Goal: Task Accomplishment & Management: Complete application form

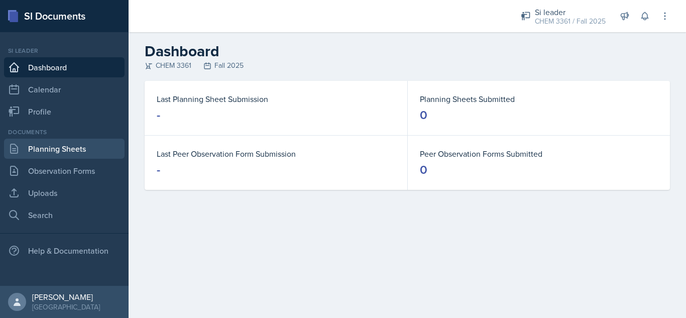
click at [63, 142] on link "Planning Sheets" at bounding box center [64, 149] width 121 height 20
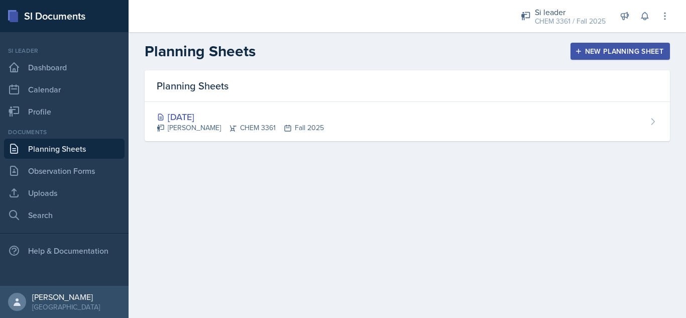
click at [604, 47] on div "New Planning Sheet" at bounding box center [620, 51] width 86 height 8
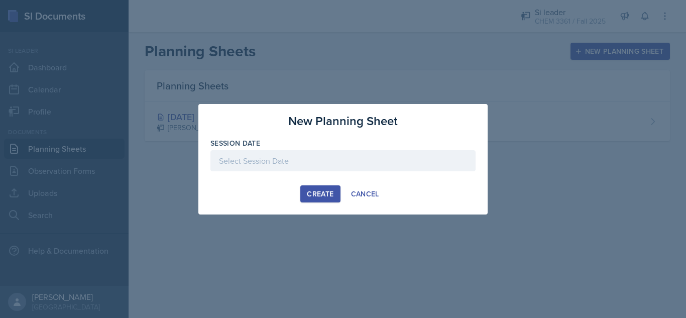
click at [276, 159] on div at bounding box center [342, 160] width 265 height 21
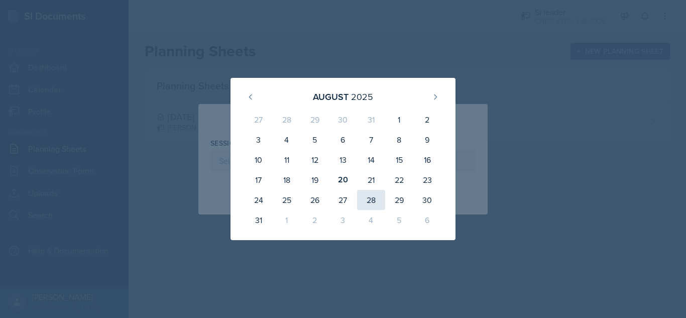
click at [369, 202] on div "28" at bounding box center [371, 200] width 28 height 20
type input "[DATE]"
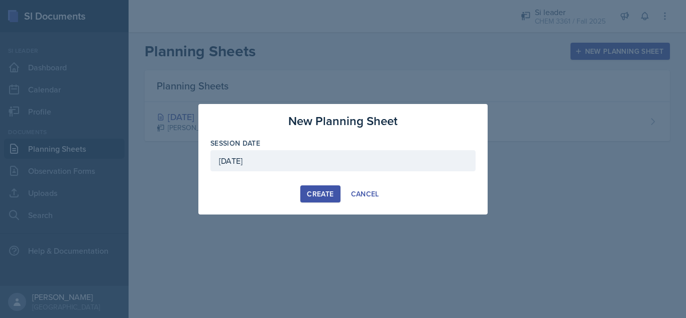
click at [306, 159] on div "[DATE]" at bounding box center [342, 160] width 265 height 21
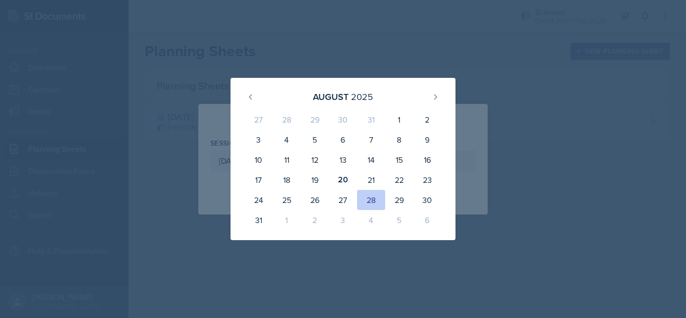
click at [447, 48] on div at bounding box center [343, 159] width 686 height 318
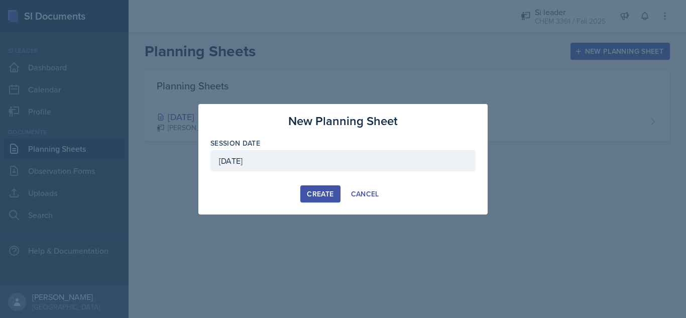
click at [319, 193] on div "Create" at bounding box center [320, 194] width 27 height 8
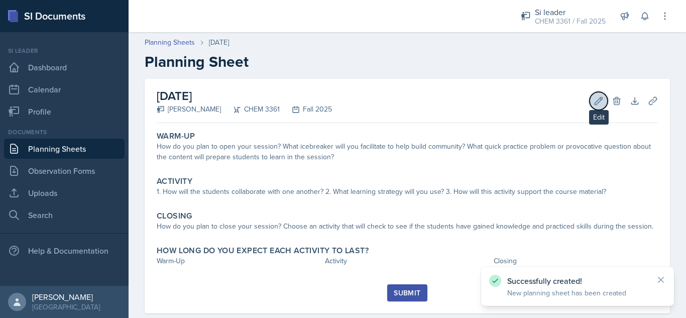
click at [594, 102] on icon at bounding box center [599, 101] width 10 height 10
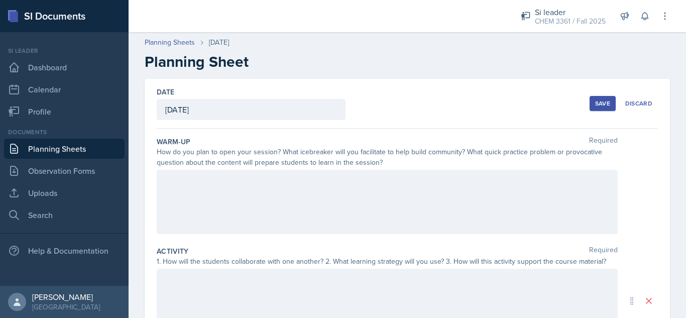
click at [376, 189] on div at bounding box center [387, 202] width 461 height 64
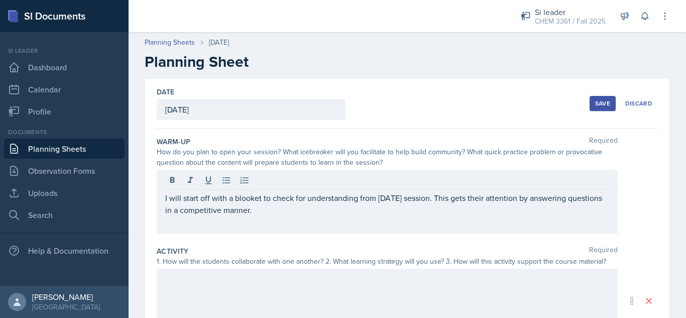
click at [282, 287] on div at bounding box center [387, 301] width 461 height 64
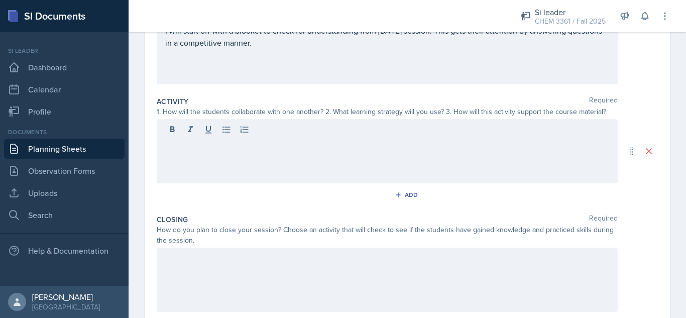
scroll to position [147, 0]
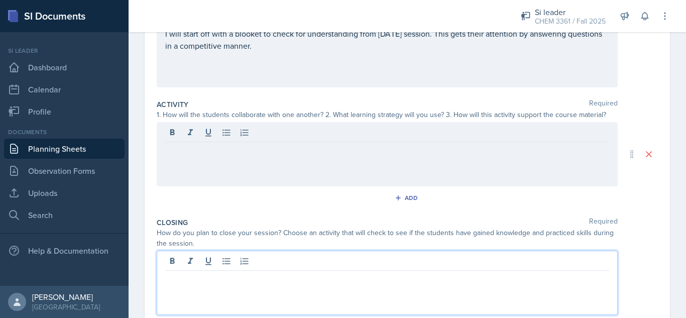
click at [326, 273] on p at bounding box center [387, 279] width 444 height 12
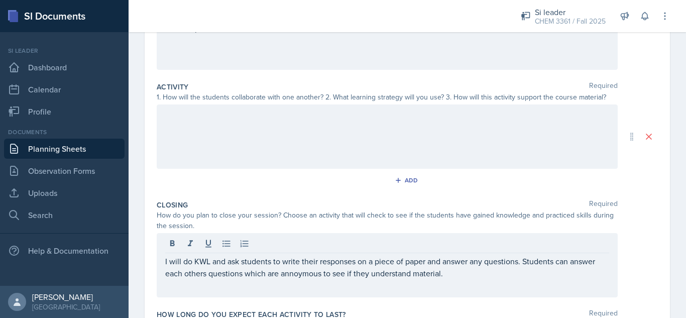
drag, startPoint x: 296, startPoint y: 280, endPoint x: 289, endPoint y: 275, distance: 8.6
click at [289, 275] on p "I will do KWL and ask students to write their responses on a piece of paper and…" at bounding box center [387, 267] width 444 height 24
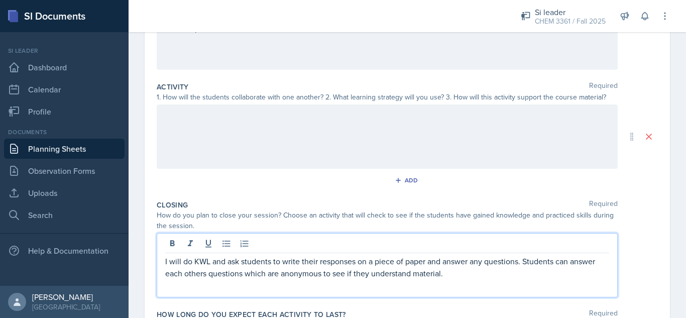
scroll to position [240, 0]
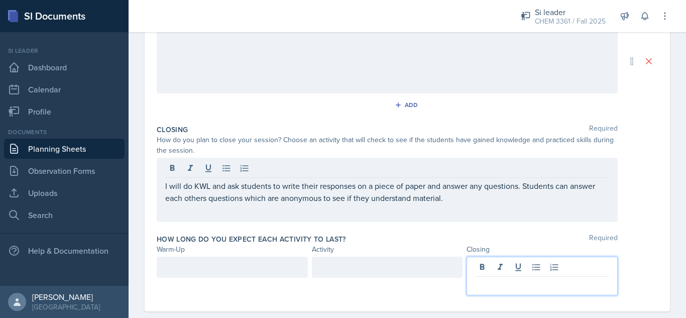
click at [512, 279] on p at bounding box center [542, 285] width 134 height 12
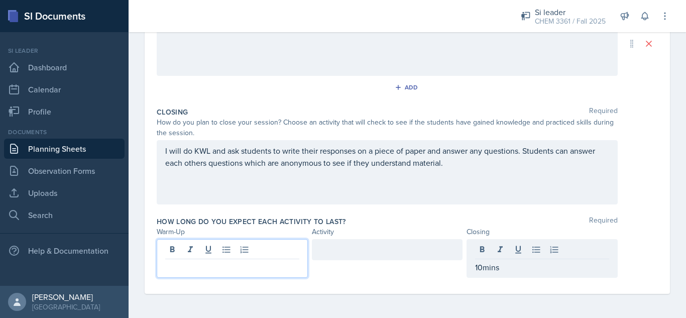
click at [239, 250] on div at bounding box center [232, 258] width 151 height 39
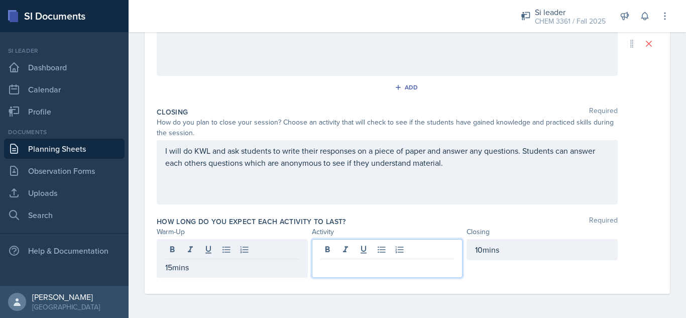
click at [379, 250] on div at bounding box center [387, 258] width 151 height 39
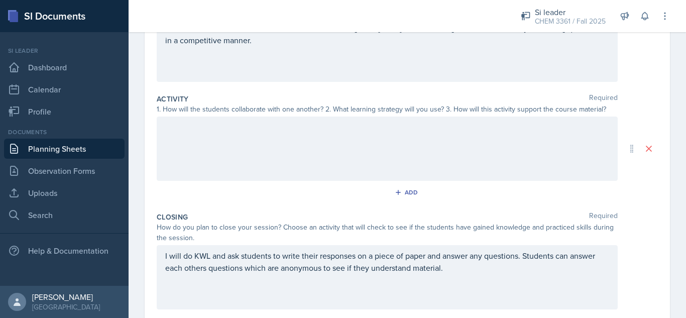
click at [406, 143] on div at bounding box center [387, 149] width 461 height 64
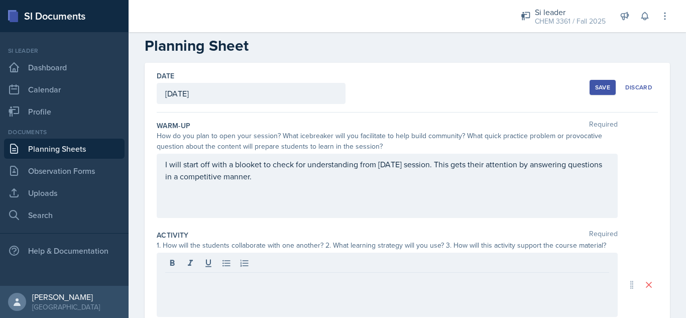
scroll to position [9, 0]
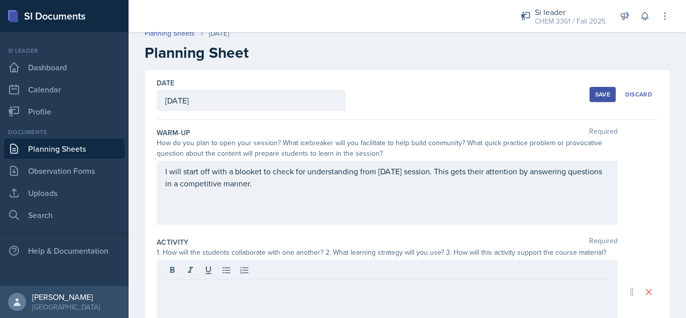
click at [598, 90] on div "Save" at bounding box center [602, 94] width 15 height 8
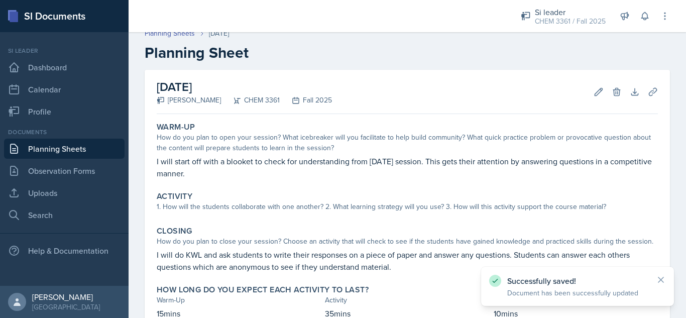
click at [172, 32] on div at bounding box center [316, 16] width 358 height 32
click at [180, 32] on link "Planning Sheets" at bounding box center [170, 33] width 50 height 11
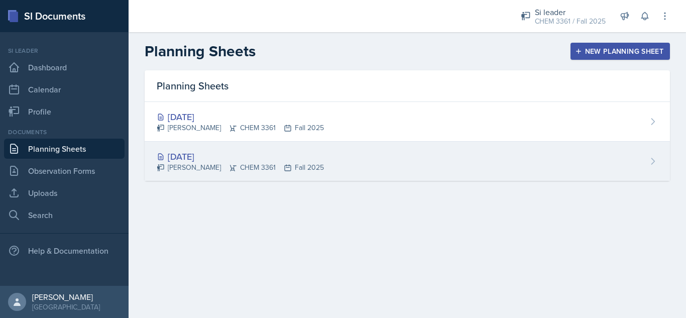
click at [204, 159] on div "[DATE]" at bounding box center [240, 157] width 167 height 14
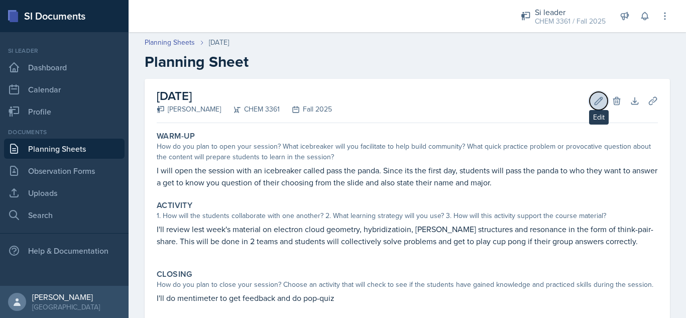
click at [594, 101] on icon at bounding box center [599, 101] width 10 height 10
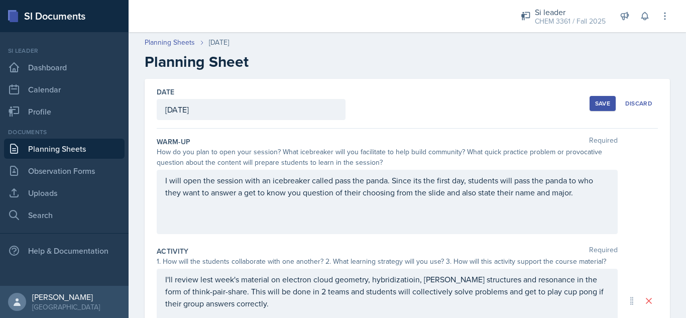
click at [224, 108] on div "[DATE]" at bounding box center [251, 109] width 189 height 21
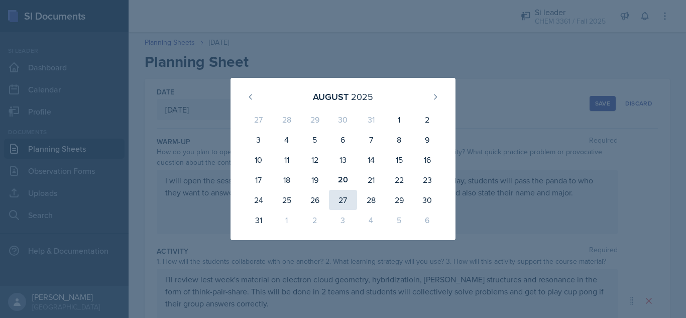
click at [344, 201] on div "27" at bounding box center [343, 200] width 28 height 20
type input "[DATE]"
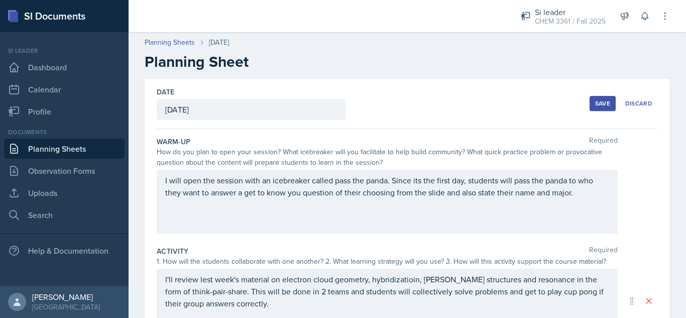
click at [599, 101] on div "Save" at bounding box center [602, 103] width 15 height 8
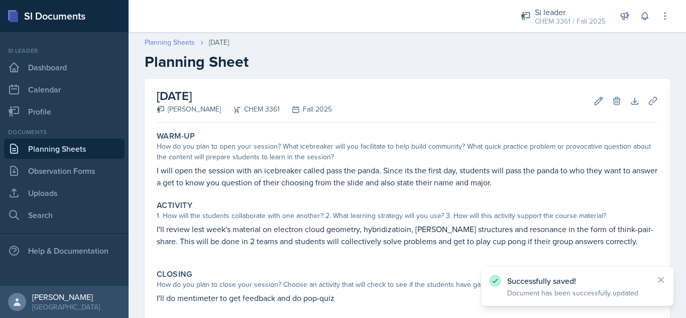
click at [166, 39] on link "Planning Sheets" at bounding box center [170, 42] width 50 height 11
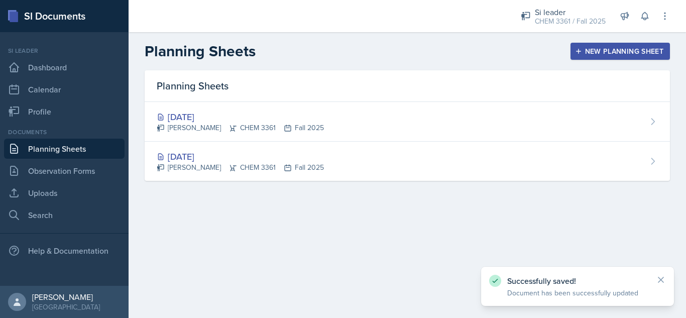
click at [605, 53] on div "New Planning Sheet" at bounding box center [620, 51] width 86 height 8
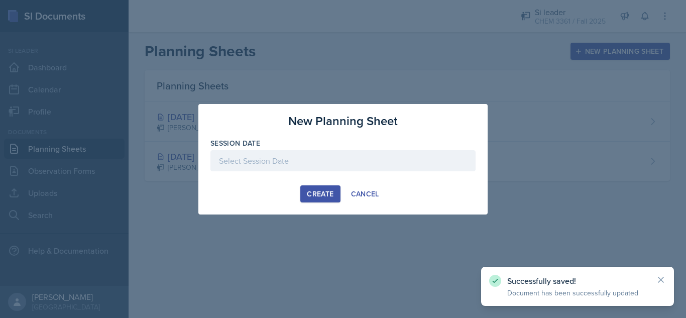
click at [288, 158] on div at bounding box center [342, 160] width 265 height 21
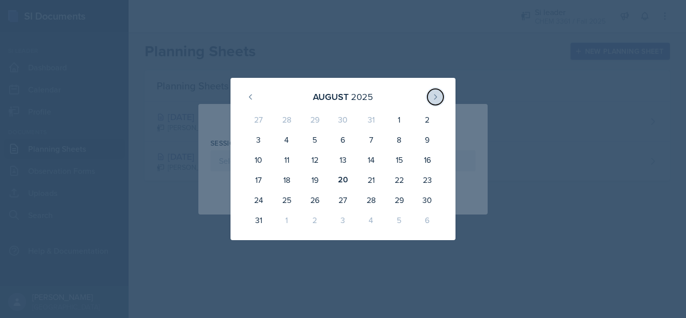
click at [431, 95] on icon at bounding box center [435, 97] width 8 height 8
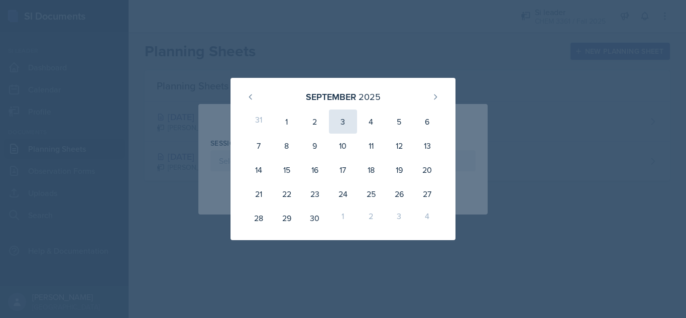
click at [344, 125] on div "3" at bounding box center [343, 121] width 28 height 24
type input "[DATE]"
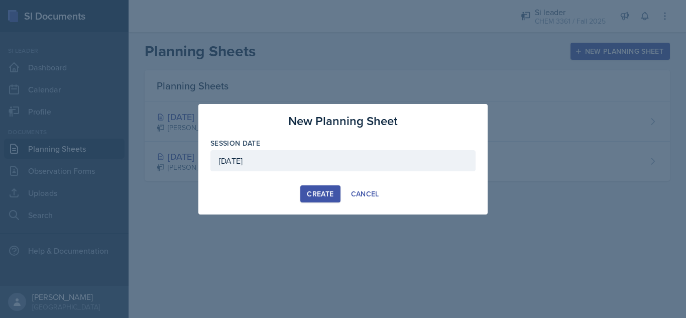
click at [312, 192] on div "Create" at bounding box center [320, 194] width 27 height 8
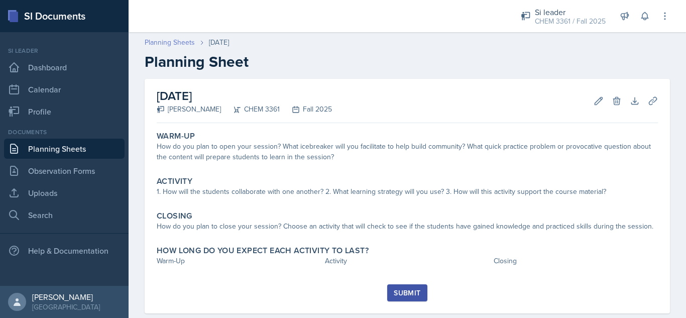
click at [168, 41] on link "Planning Sheets" at bounding box center [170, 42] width 50 height 11
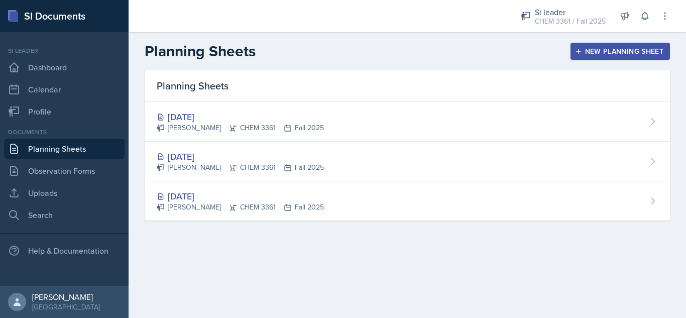
click at [599, 49] on div "New Planning Sheet" at bounding box center [620, 51] width 86 height 8
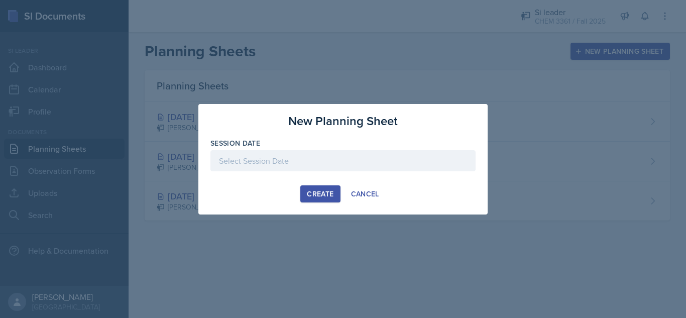
click at [265, 161] on div at bounding box center [342, 160] width 265 height 21
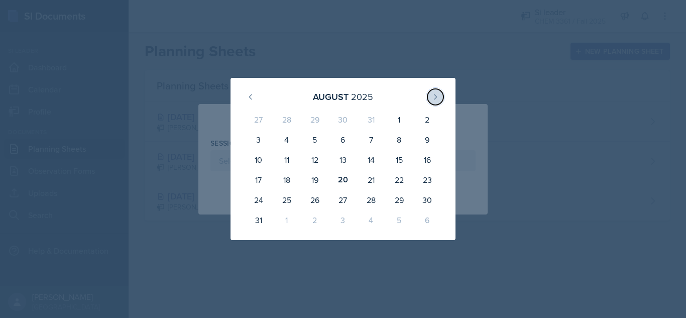
click at [436, 94] on icon at bounding box center [435, 97] width 8 height 8
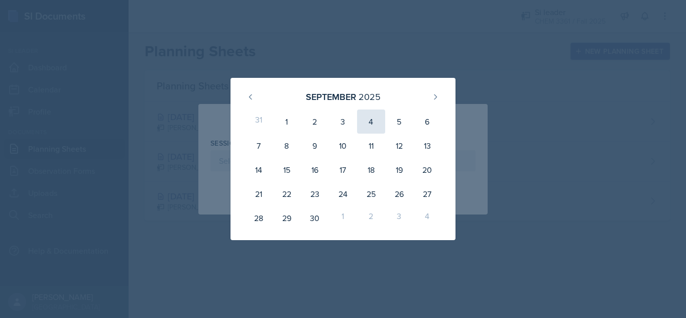
click at [374, 124] on div "4" at bounding box center [371, 121] width 28 height 24
type input "[DATE]"
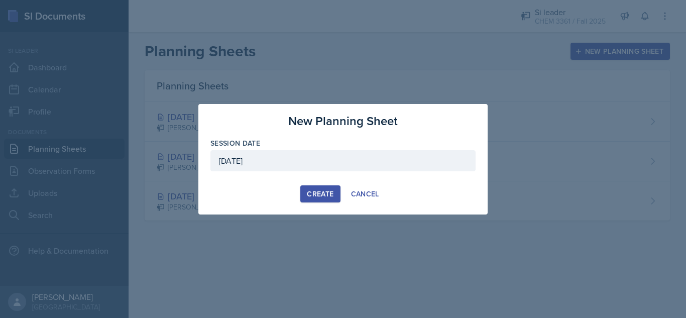
click at [314, 196] on div "Create" at bounding box center [320, 194] width 27 height 8
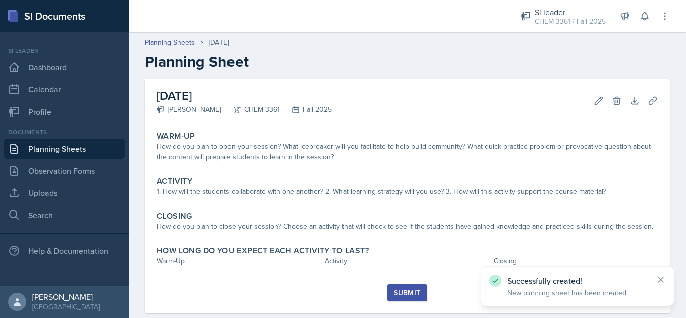
click at [187, 35] on header "Planning Sheets [DATE] Planning Sheet" at bounding box center [407, 54] width 557 height 54
click at [189, 40] on link "Planning Sheets" at bounding box center [170, 42] width 50 height 11
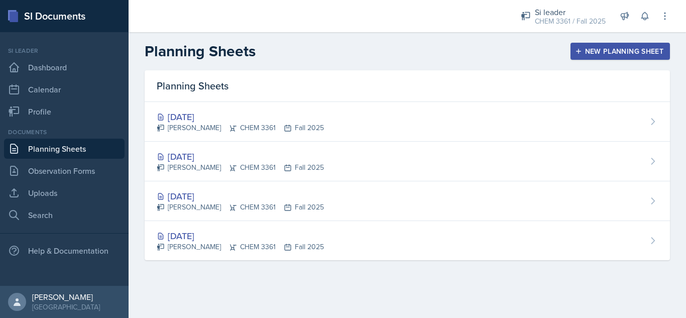
click at [607, 50] on div "New Planning Sheet" at bounding box center [620, 51] width 86 height 8
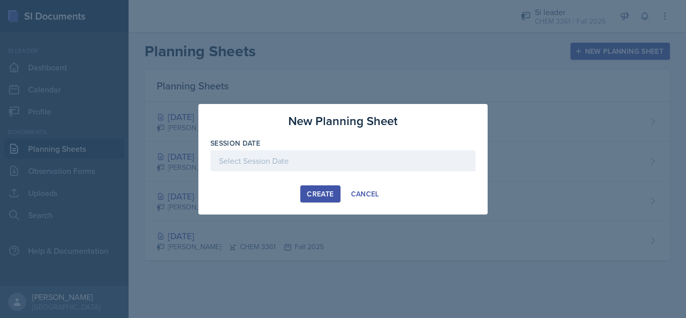
click at [241, 161] on div at bounding box center [342, 160] width 265 height 21
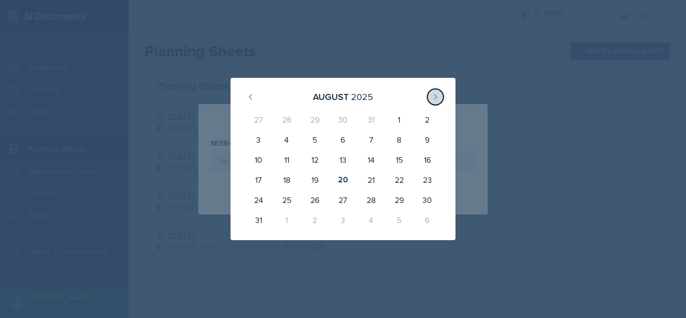
click at [431, 97] on icon at bounding box center [435, 97] width 8 height 8
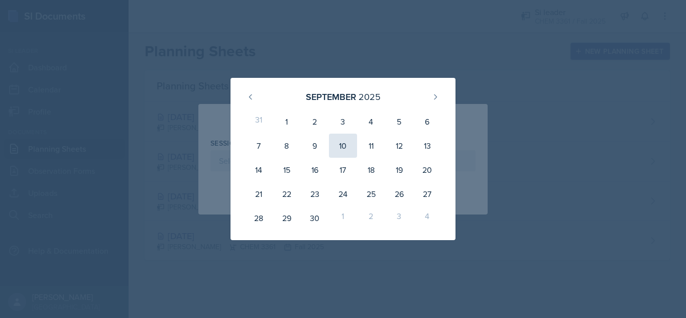
click at [342, 143] on div "10" at bounding box center [343, 146] width 28 height 24
type input "[DATE]"
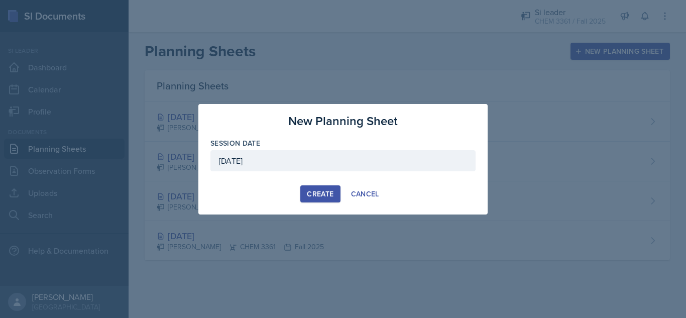
click at [320, 197] on div "Create" at bounding box center [320, 194] width 27 height 8
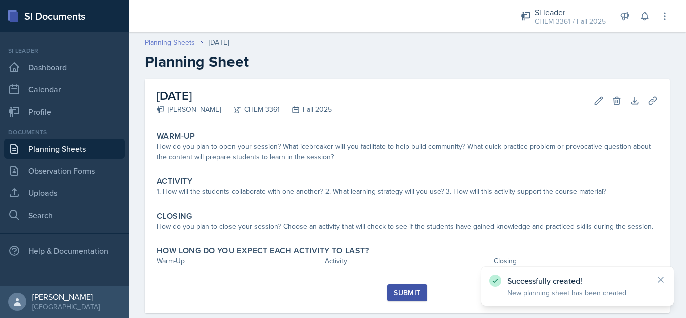
click at [173, 43] on link "Planning Sheets" at bounding box center [170, 42] width 50 height 11
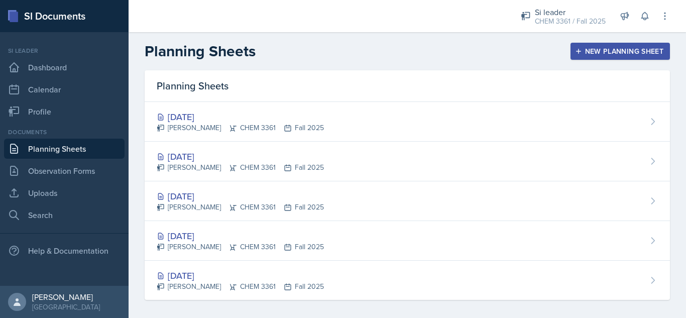
click at [594, 51] on div "New Planning Sheet" at bounding box center [620, 51] width 86 height 8
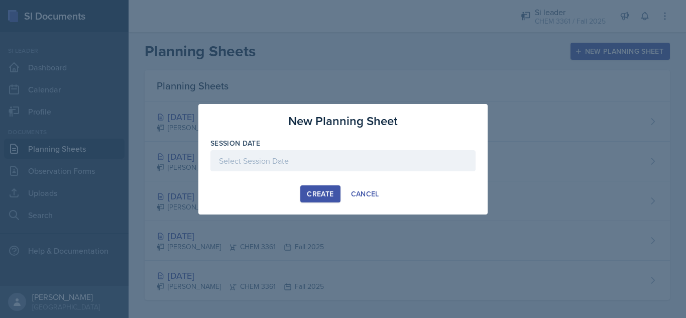
click at [366, 168] on div at bounding box center [342, 160] width 265 height 21
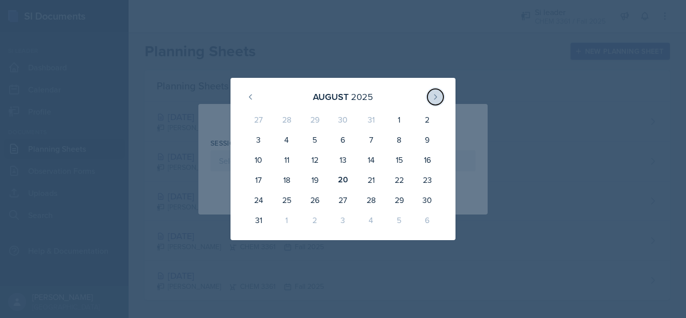
click at [435, 98] on icon at bounding box center [435, 96] width 3 height 5
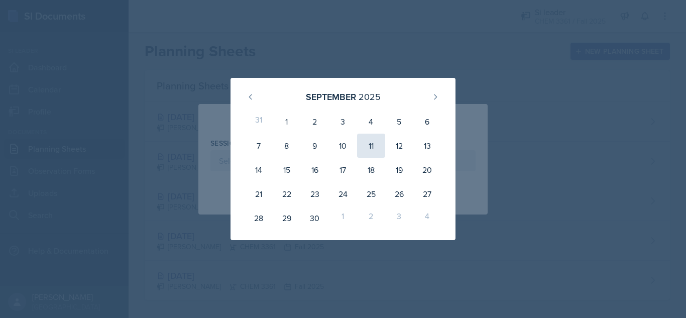
click at [367, 152] on div "11" at bounding box center [371, 146] width 28 height 24
type input "[DATE]"
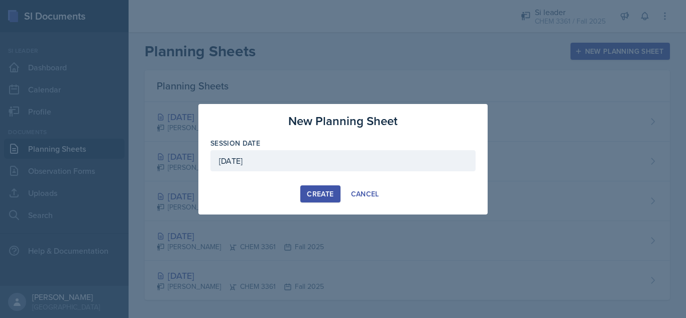
click at [316, 192] on div "Create" at bounding box center [320, 194] width 27 height 8
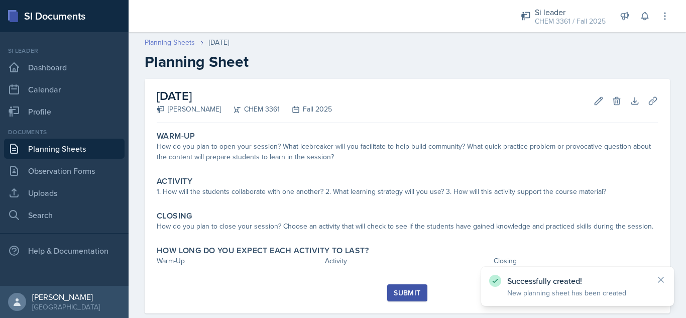
click at [183, 42] on link "Planning Sheets" at bounding box center [170, 42] width 50 height 11
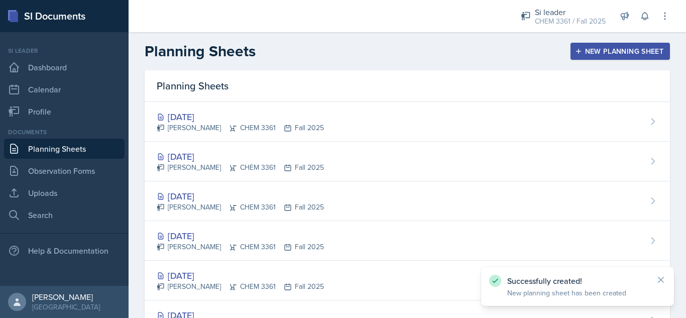
click at [586, 48] on div "New Planning Sheet" at bounding box center [620, 51] width 86 height 8
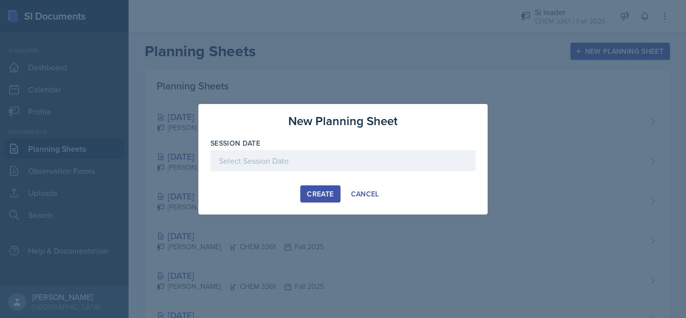
click at [253, 161] on div at bounding box center [342, 160] width 265 height 21
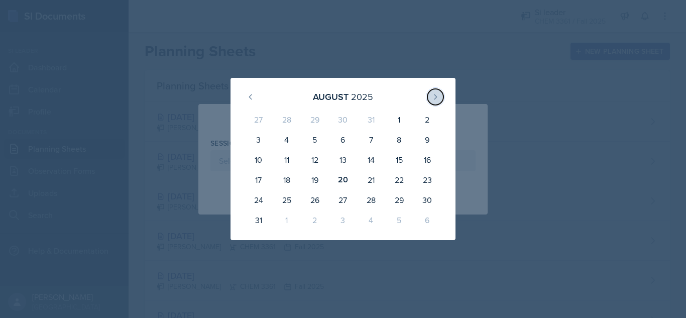
click at [436, 94] on icon at bounding box center [435, 97] width 8 height 8
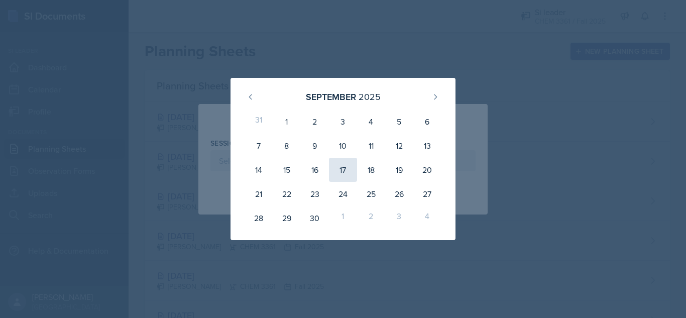
click at [340, 166] on div "17" at bounding box center [343, 170] width 28 height 24
type input "[DATE]"
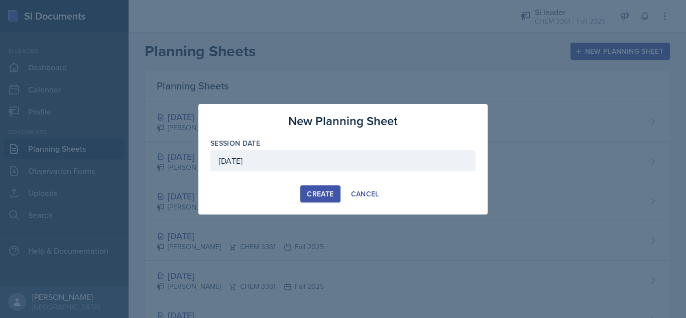
click at [321, 188] on button "Create" at bounding box center [320, 193] width 40 height 17
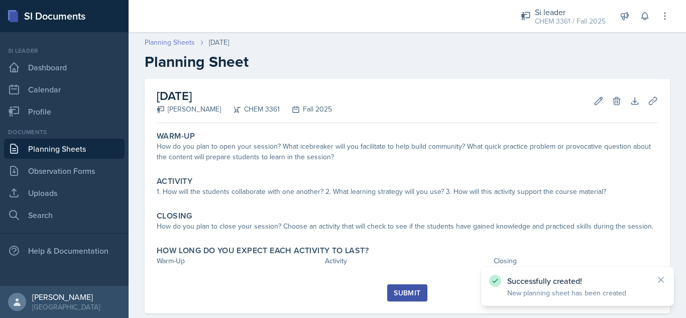
click at [179, 43] on link "Planning Sheets" at bounding box center [170, 42] width 50 height 11
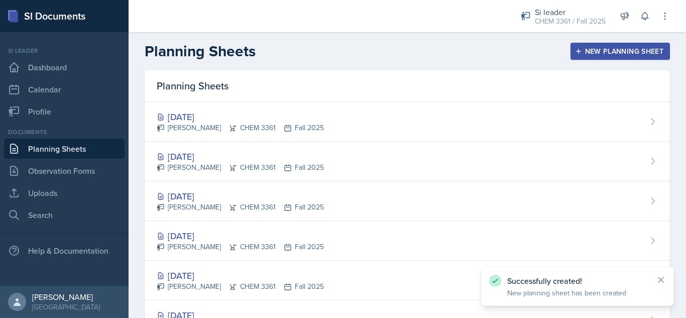
click at [577, 49] on div "New Planning Sheet" at bounding box center [620, 51] width 86 height 8
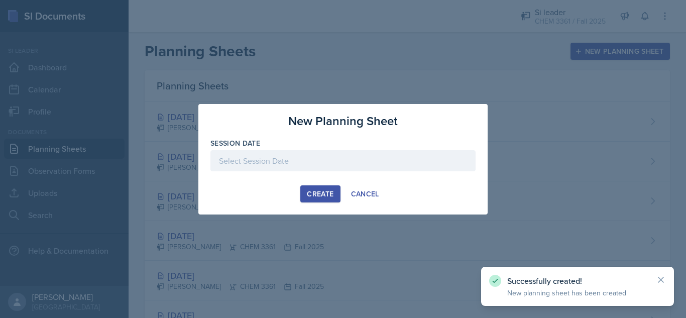
click at [288, 163] on div at bounding box center [342, 160] width 265 height 21
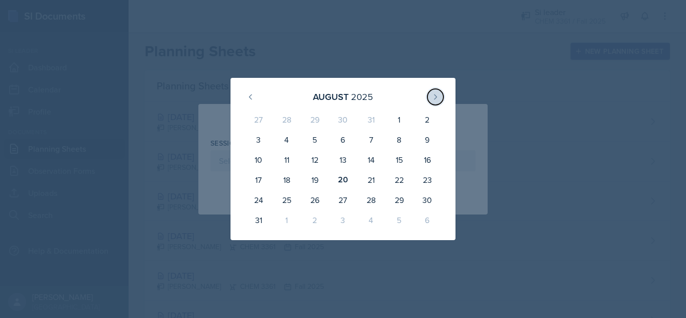
click at [435, 101] on button at bounding box center [435, 97] width 16 height 16
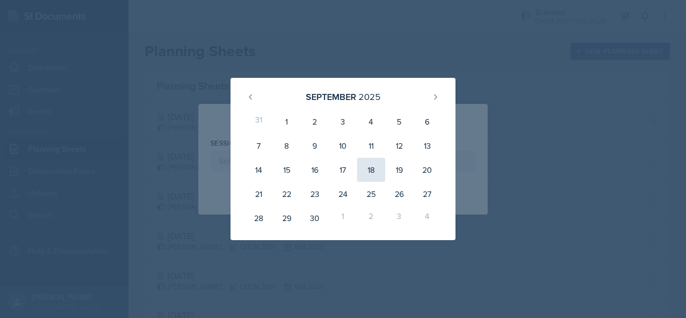
click at [367, 174] on div "18" at bounding box center [371, 170] width 28 height 24
type input "[DATE]"
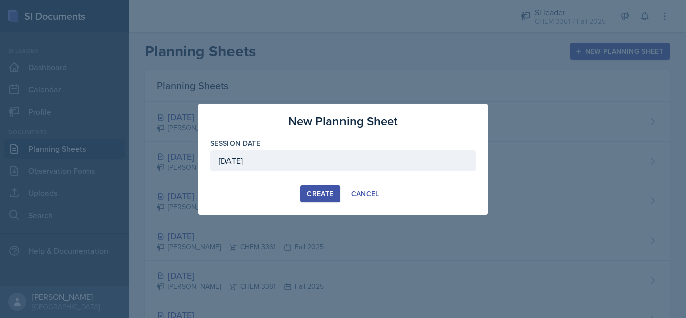
click at [313, 190] on div "Create" at bounding box center [320, 194] width 27 height 8
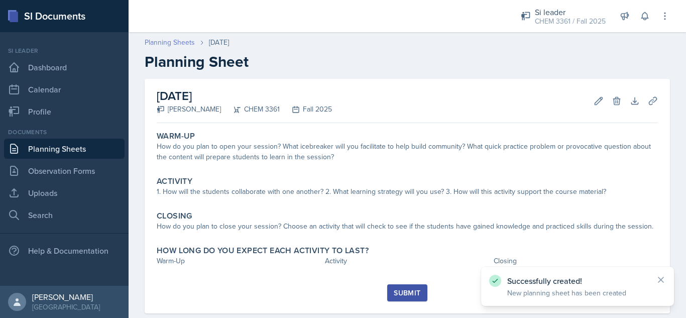
click at [172, 42] on link "Planning Sheets" at bounding box center [170, 42] width 50 height 11
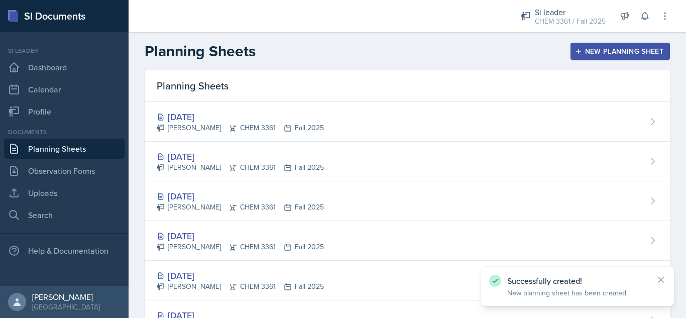
click at [597, 54] on div "New Planning Sheet" at bounding box center [620, 51] width 86 height 8
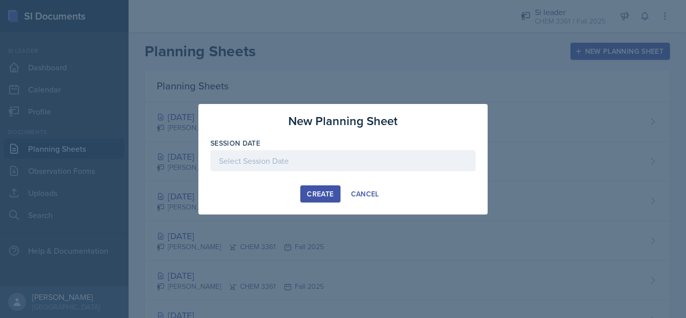
click at [250, 156] on div at bounding box center [342, 160] width 265 height 21
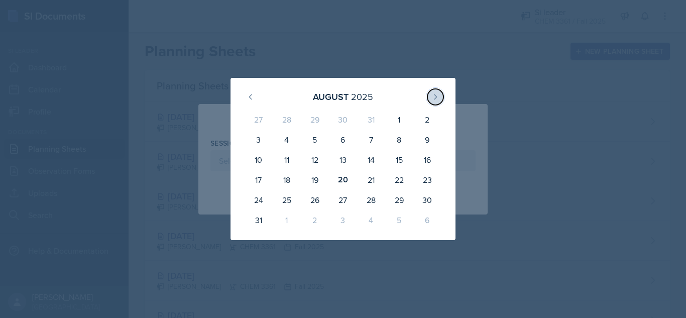
click at [437, 95] on icon at bounding box center [435, 97] width 8 height 8
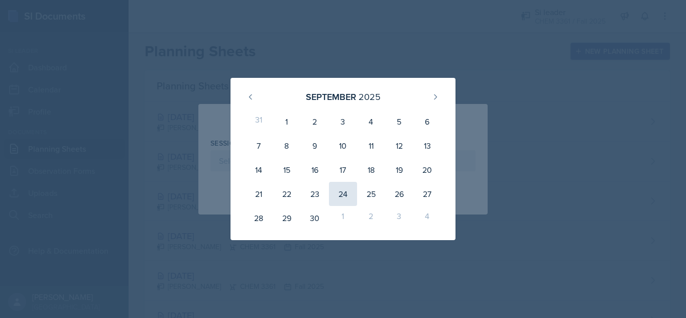
click at [347, 196] on div "24" at bounding box center [343, 194] width 28 height 24
type input "[DATE]"
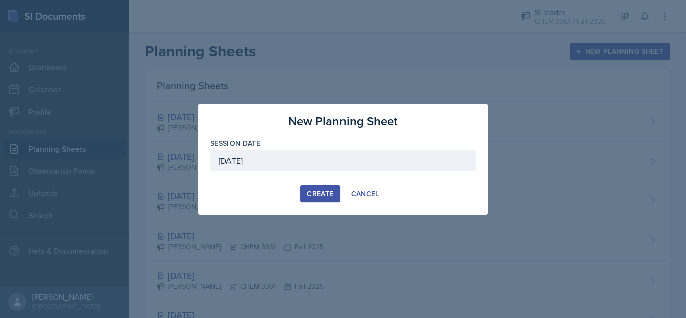
click at [325, 190] on div "Create" at bounding box center [320, 194] width 27 height 8
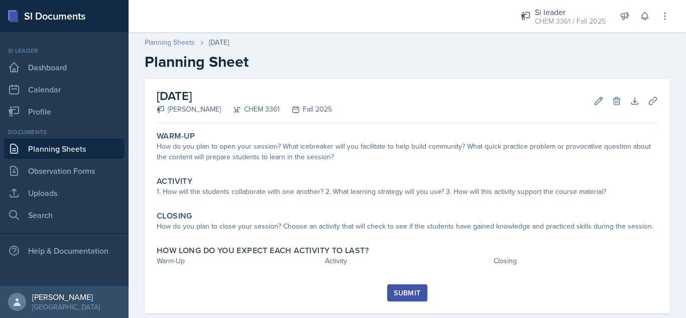
click at [159, 40] on link "Planning Sheets" at bounding box center [170, 42] width 50 height 11
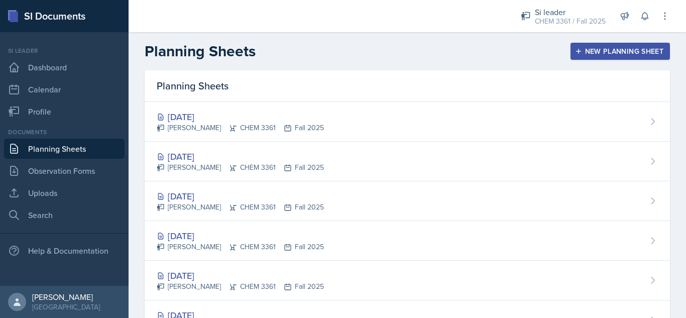
click at [597, 52] on div "New Planning Sheet" at bounding box center [620, 51] width 86 height 8
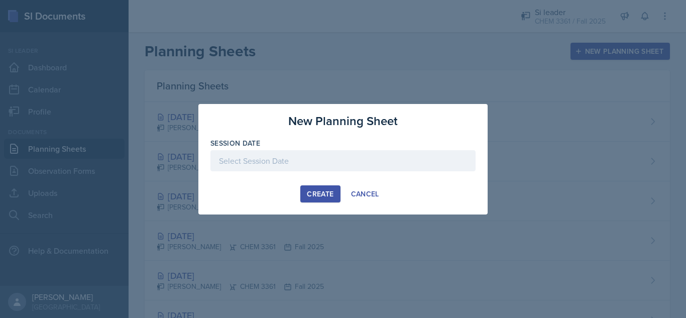
click at [381, 158] on div at bounding box center [342, 160] width 265 height 21
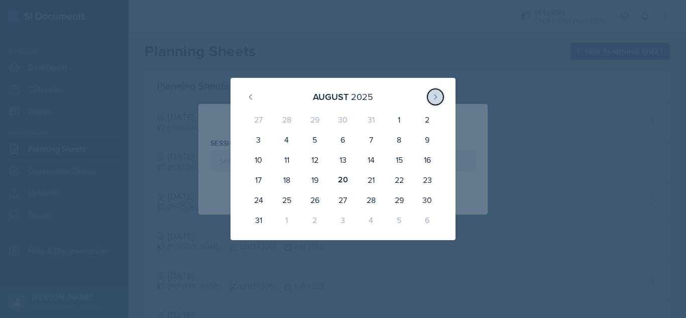
click at [433, 98] on icon at bounding box center [435, 97] width 8 height 8
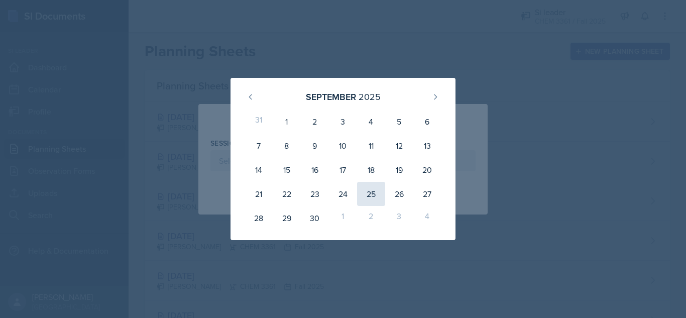
click at [381, 199] on div "25" at bounding box center [371, 194] width 28 height 24
type input "[DATE]"
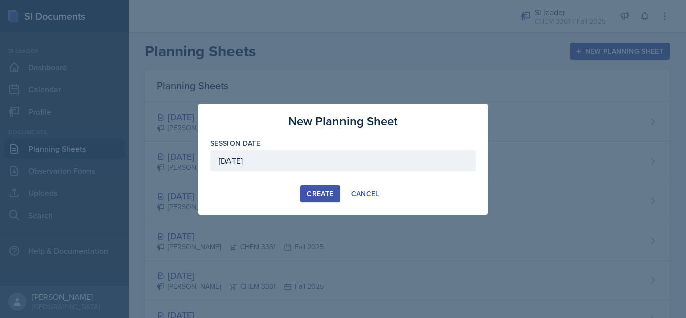
click at [316, 195] on div "Create" at bounding box center [320, 194] width 27 height 8
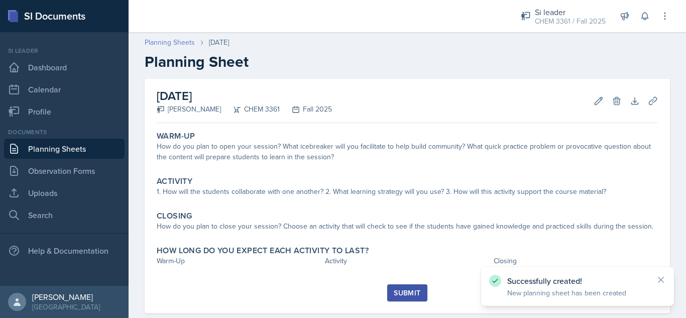
click at [168, 46] on link "Planning Sheets" at bounding box center [170, 42] width 50 height 11
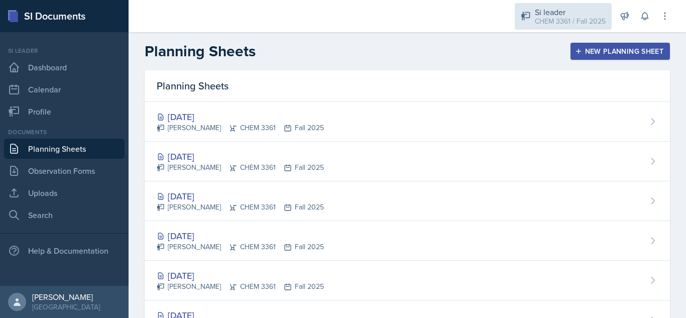
click at [562, 10] on div "Si leader" at bounding box center [570, 12] width 71 height 12
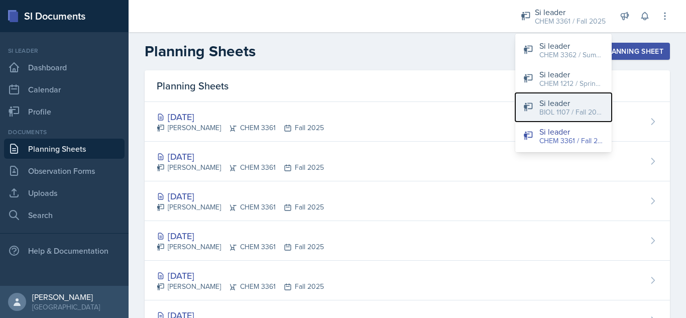
click at [561, 110] on div "BIOL 1107 / Fall 2025" at bounding box center [571, 112] width 64 height 11
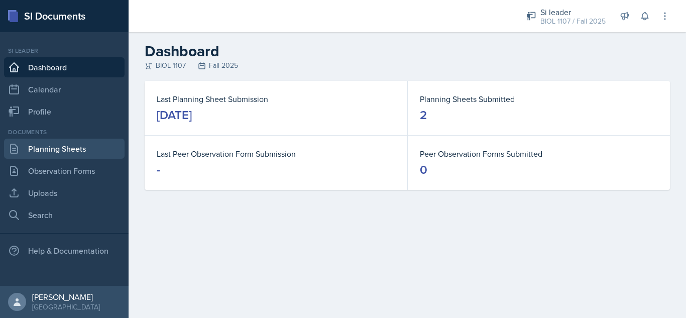
click at [84, 148] on link "Planning Sheets" at bounding box center [64, 149] width 121 height 20
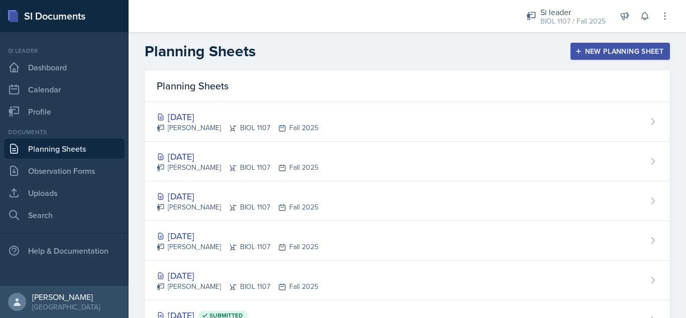
click at [592, 53] on div "New Planning Sheet" at bounding box center [620, 51] width 86 height 8
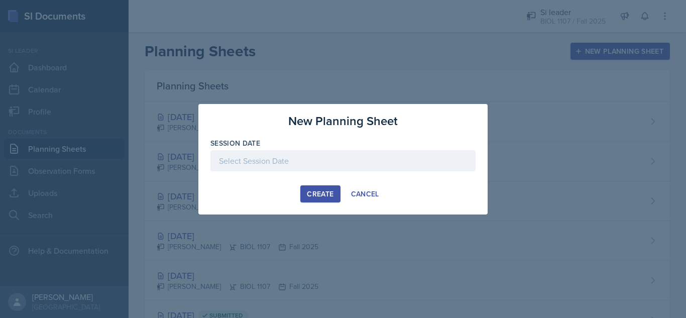
click at [371, 160] on div at bounding box center [342, 160] width 265 height 21
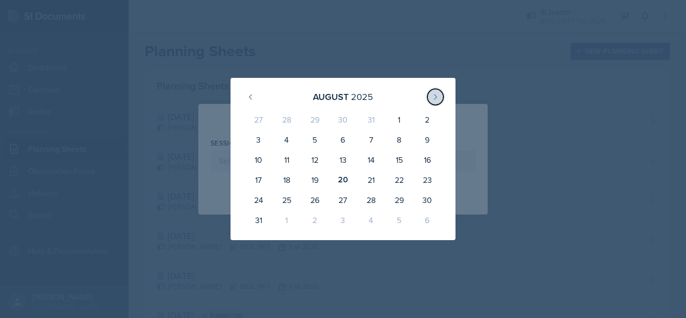
click at [435, 99] on icon at bounding box center [435, 97] width 8 height 8
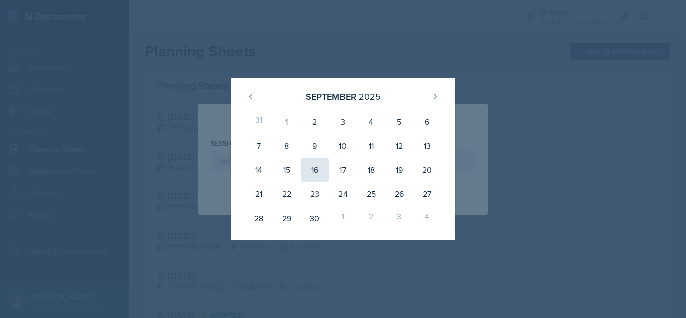
click at [309, 171] on div "16" at bounding box center [315, 170] width 28 height 24
type input "[DATE]"
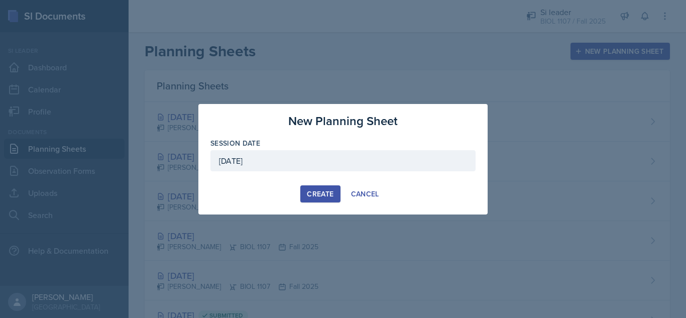
click at [317, 187] on button "Create" at bounding box center [320, 193] width 40 height 17
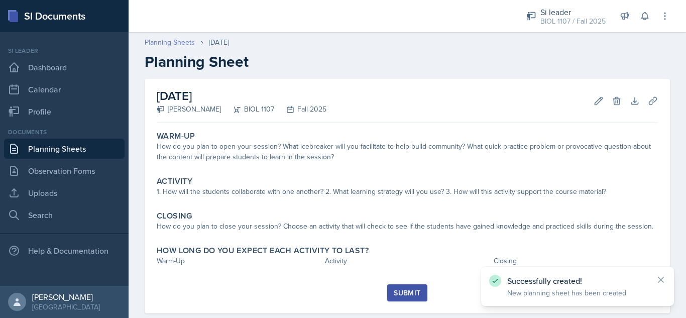
click at [167, 39] on link "Planning Sheets" at bounding box center [170, 42] width 50 height 11
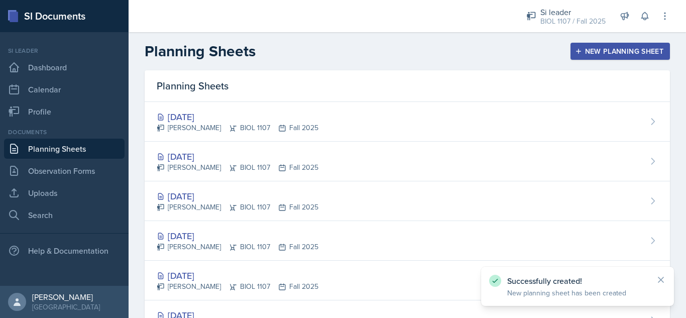
click at [603, 49] on div "New Planning Sheet" at bounding box center [620, 51] width 86 height 8
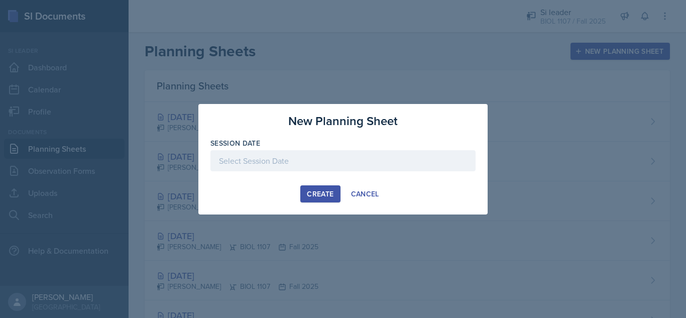
click at [400, 161] on div at bounding box center [342, 160] width 265 height 21
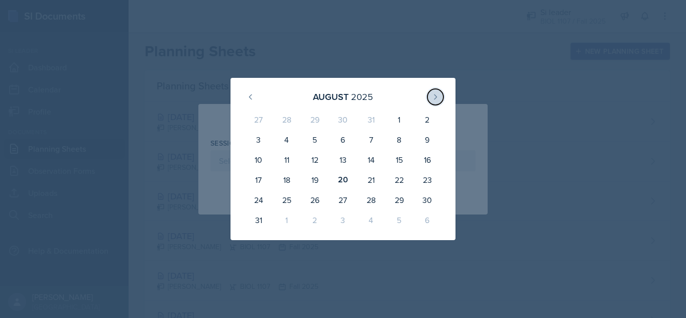
click at [431, 93] on icon at bounding box center [435, 97] width 8 height 8
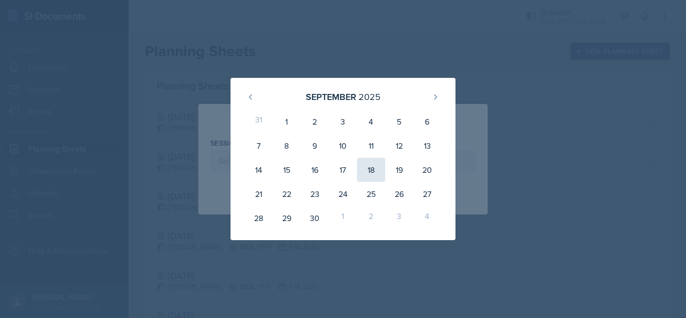
click at [365, 171] on div "18" at bounding box center [371, 170] width 28 height 24
type input "[DATE]"
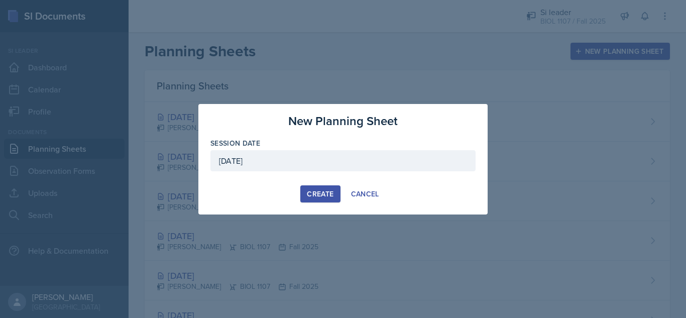
click at [310, 193] on div "Create" at bounding box center [320, 194] width 27 height 8
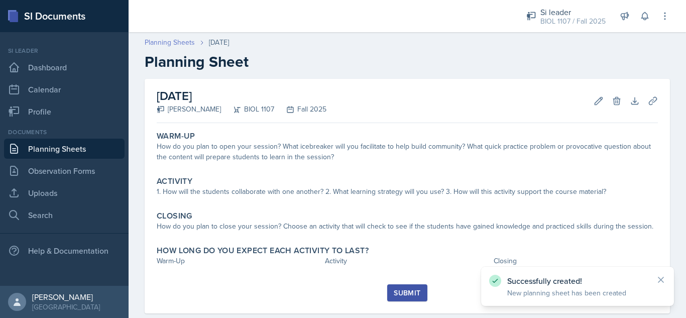
click at [168, 42] on link "Planning Sheets" at bounding box center [170, 42] width 50 height 11
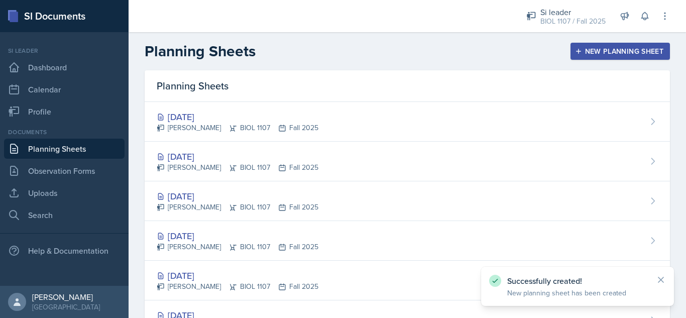
click at [584, 50] on div "New Planning Sheet" at bounding box center [620, 51] width 86 height 8
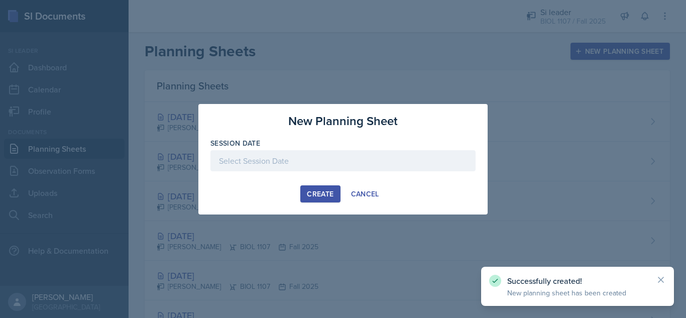
click at [396, 167] on div at bounding box center [342, 160] width 265 height 21
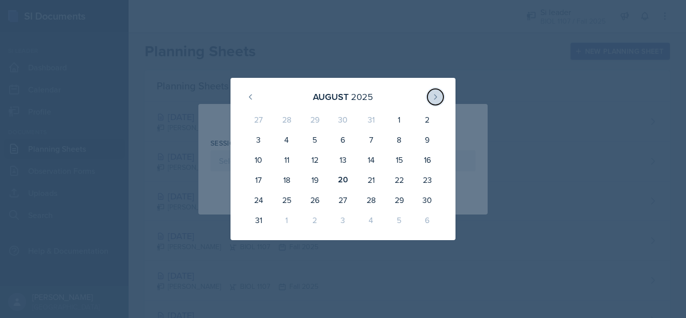
click at [433, 99] on icon at bounding box center [435, 97] width 8 height 8
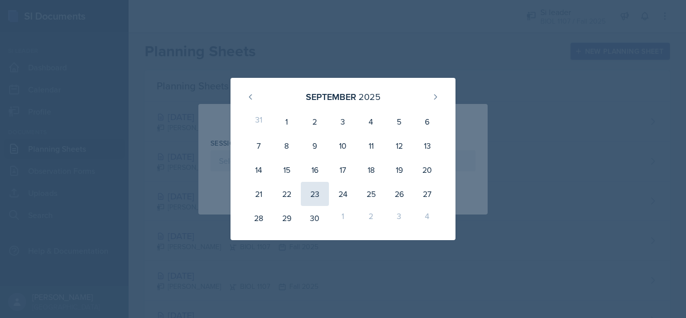
click at [315, 188] on div "23" at bounding box center [315, 194] width 28 height 24
type input "[DATE]"
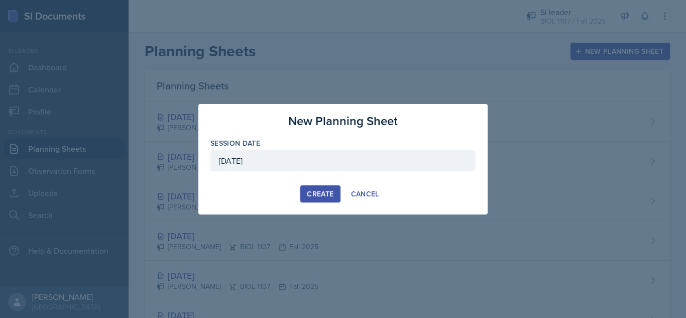
click at [318, 195] on div "Create" at bounding box center [320, 194] width 27 height 8
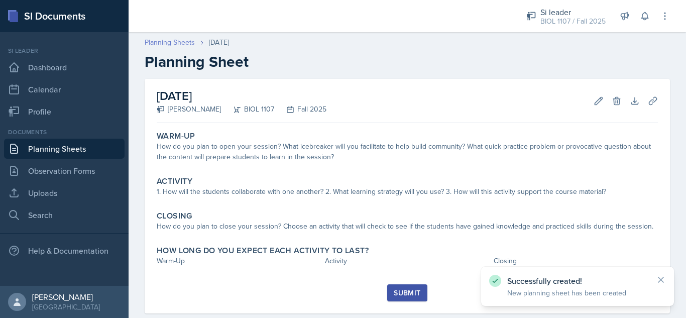
click at [165, 41] on link "Planning Sheets" at bounding box center [170, 42] width 50 height 11
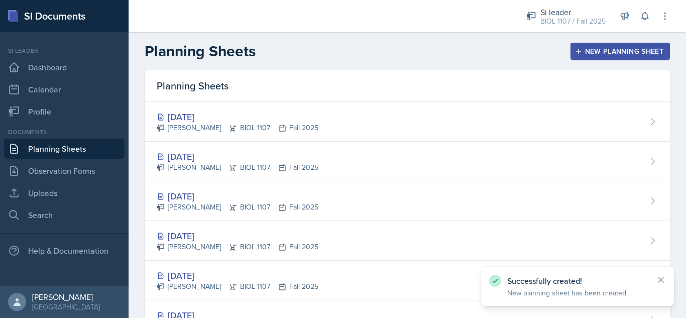
click at [600, 45] on button "New Planning Sheet" at bounding box center [619, 51] width 99 height 17
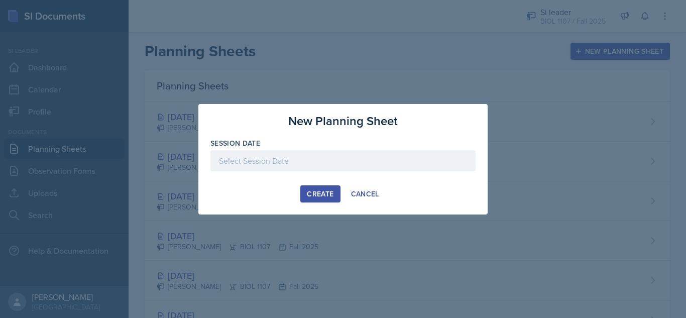
click at [410, 162] on div at bounding box center [342, 160] width 265 height 21
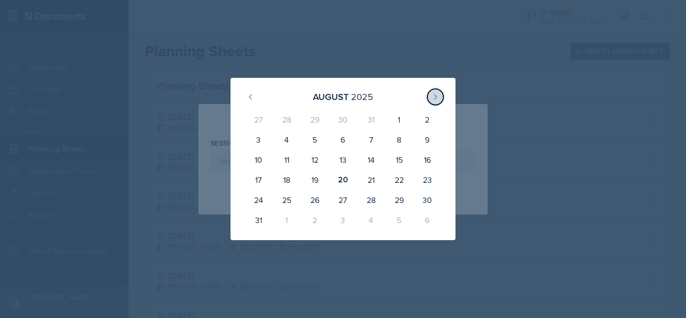
click at [437, 94] on icon at bounding box center [435, 97] width 8 height 8
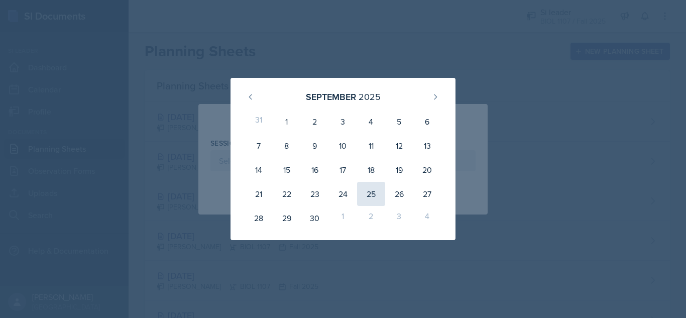
click at [371, 195] on div "25" at bounding box center [371, 194] width 28 height 24
type input "[DATE]"
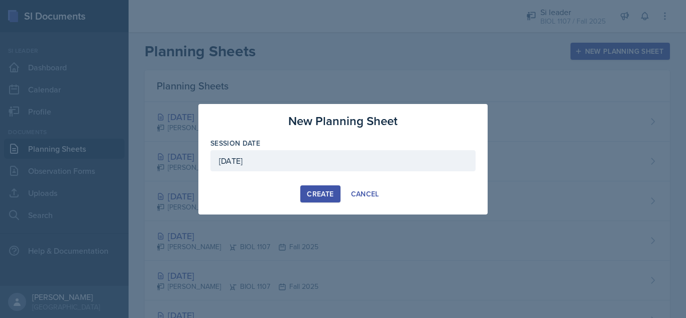
click at [320, 195] on div "Create" at bounding box center [320, 194] width 27 height 8
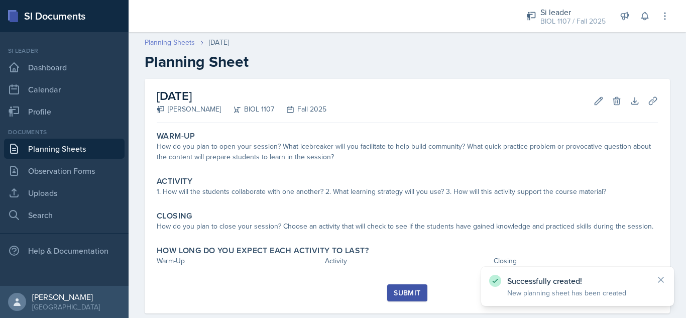
click at [174, 39] on link "Planning Sheets" at bounding box center [170, 42] width 50 height 11
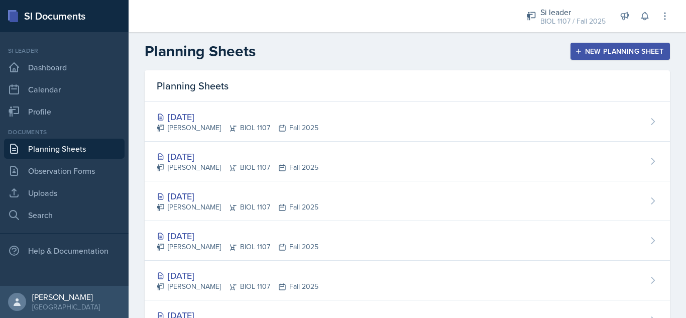
click at [605, 54] on div "New Planning Sheet" at bounding box center [620, 51] width 86 height 8
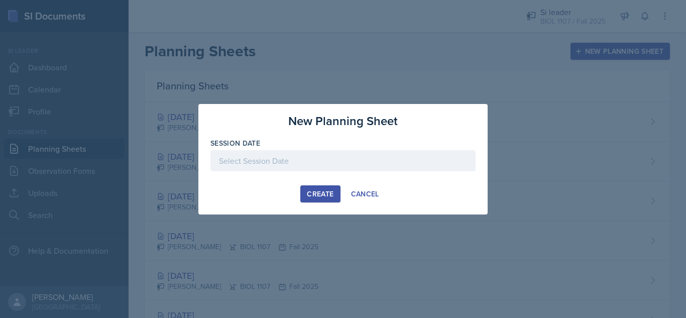
click at [413, 162] on div at bounding box center [342, 160] width 265 height 21
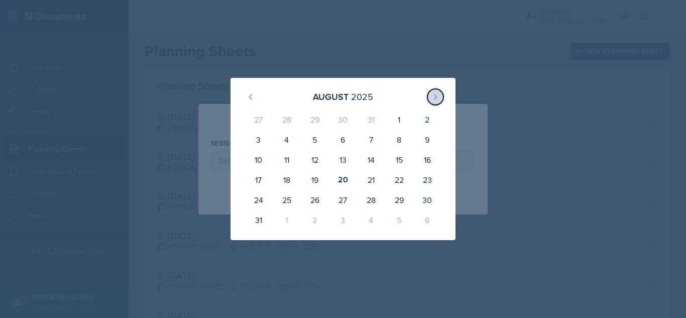
click at [433, 94] on icon at bounding box center [435, 97] width 8 height 8
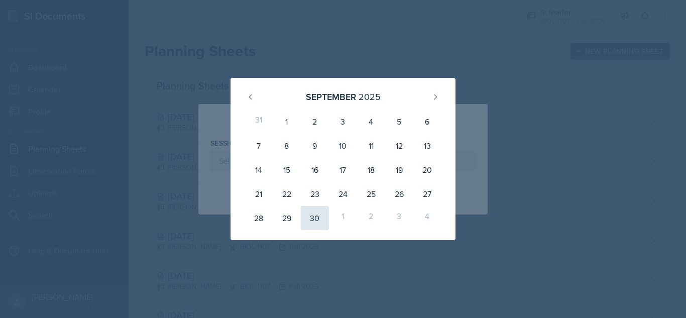
click at [314, 220] on div "30" at bounding box center [315, 218] width 28 height 24
type input "[DATE]"
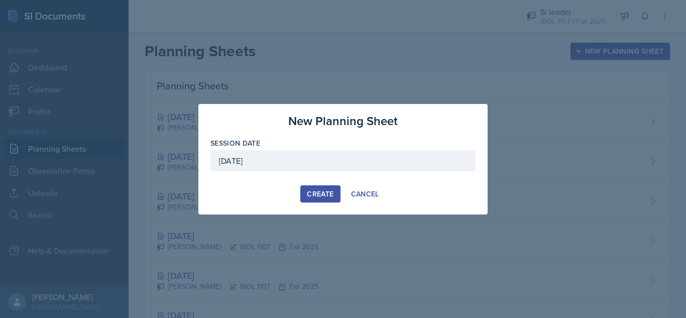
click at [324, 190] on div "Create" at bounding box center [320, 194] width 27 height 8
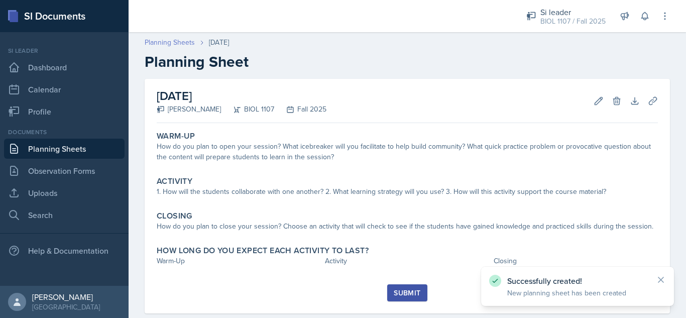
click at [169, 41] on link "Planning Sheets" at bounding box center [170, 42] width 50 height 11
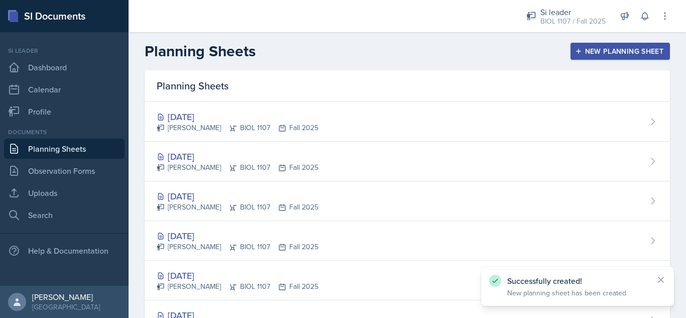
click at [588, 52] on div "New Planning Sheet" at bounding box center [620, 51] width 86 height 8
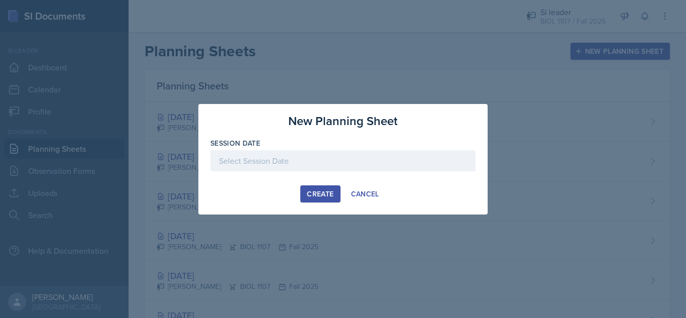
click at [347, 159] on div at bounding box center [342, 160] width 265 height 21
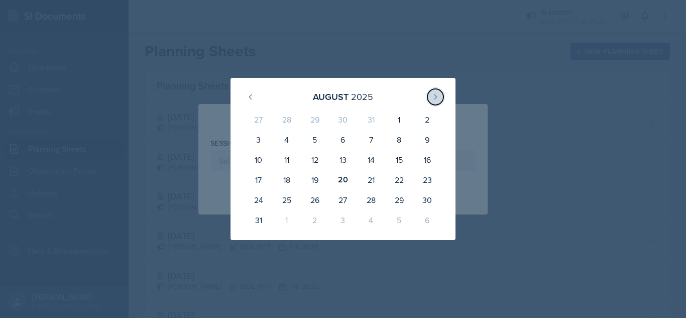
click at [437, 93] on icon at bounding box center [435, 97] width 8 height 8
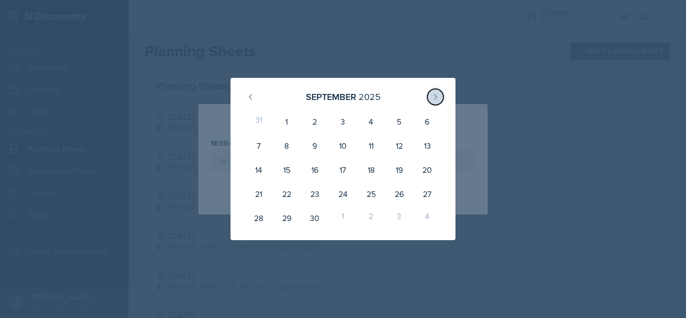
click at [437, 93] on icon at bounding box center [435, 97] width 8 height 8
click at [370, 124] on div "2" at bounding box center [371, 121] width 28 height 24
type input "[DATE]"
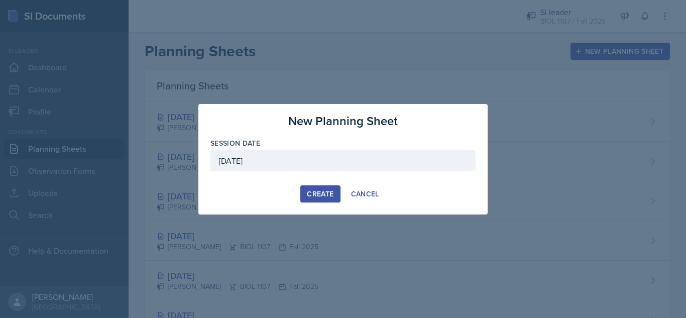
click at [316, 195] on div "Create" at bounding box center [320, 194] width 27 height 8
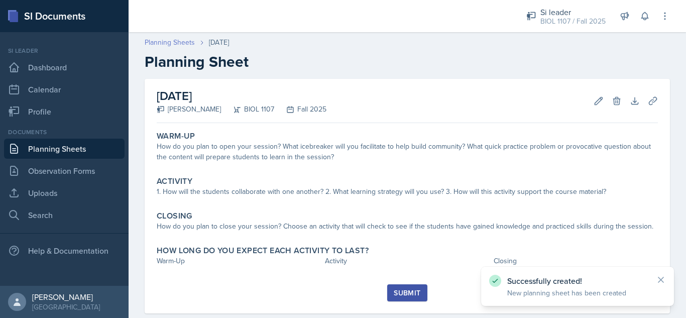
click at [160, 41] on link "Planning Sheets" at bounding box center [170, 42] width 50 height 11
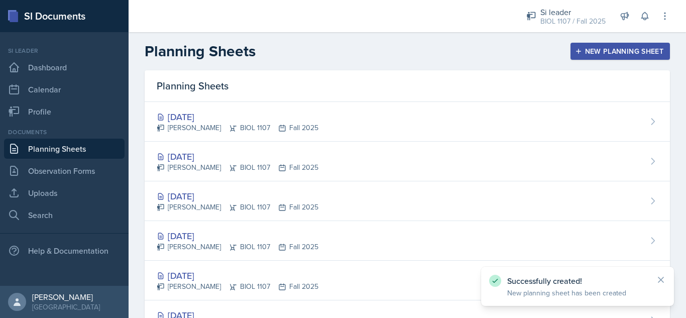
click at [612, 47] on div "New Planning Sheet" at bounding box center [620, 51] width 86 height 8
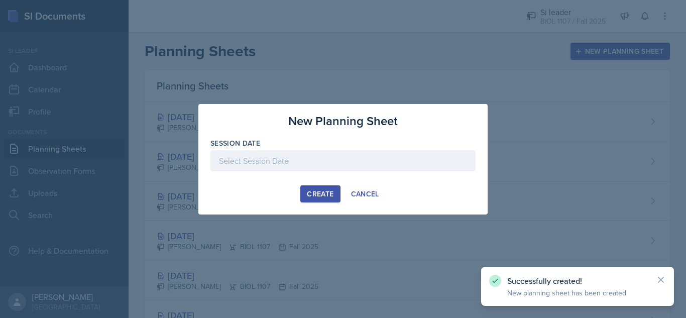
click at [419, 157] on div at bounding box center [342, 160] width 265 height 21
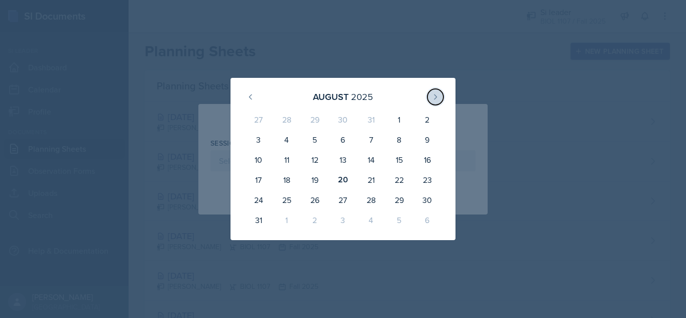
click at [433, 95] on icon at bounding box center [435, 97] width 8 height 8
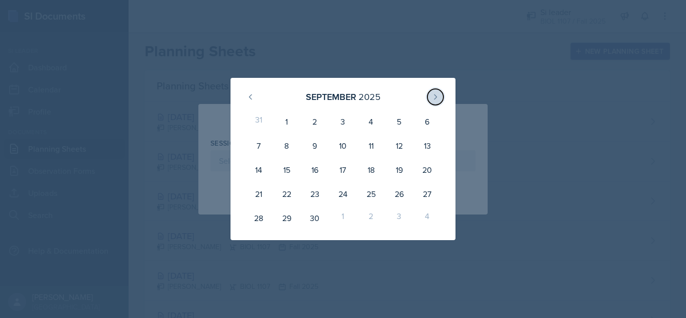
click at [433, 95] on icon at bounding box center [435, 97] width 8 height 8
click at [315, 148] on div "7" at bounding box center [315, 146] width 28 height 24
type input "[DATE]"
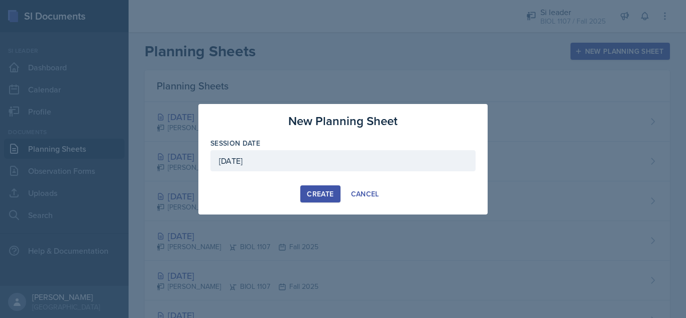
click at [321, 194] on div "Create" at bounding box center [320, 194] width 27 height 8
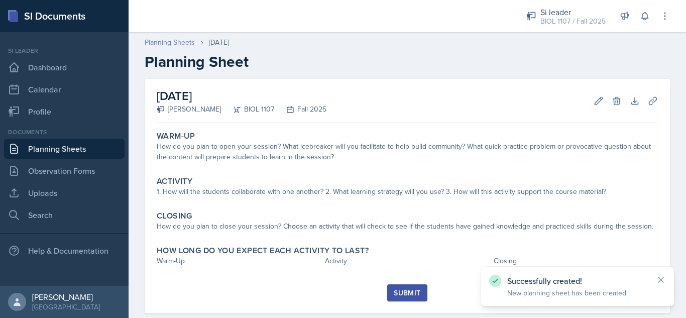
click at [181, 40] on link "Planning Sheets" at bounding box center [170, 42] width 50 height 11
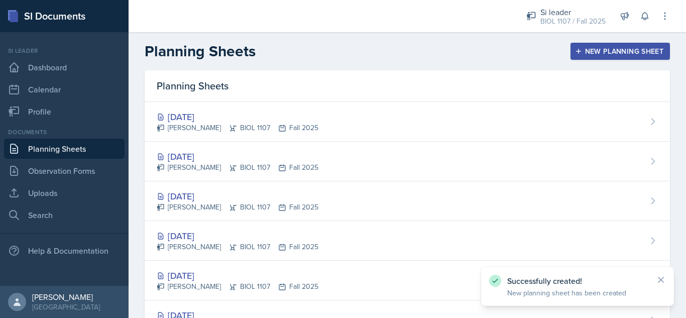
click at [586, 55] on div "New Planning Sheet" at bounding box center [620, 51] width 86 height 8
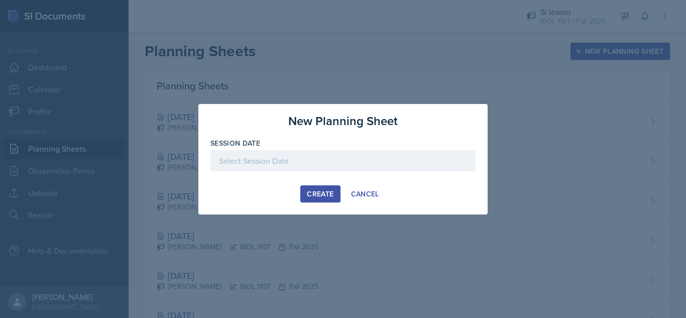
click at [406, 162] on div at bounding box center [342, 160] width 265 height 21
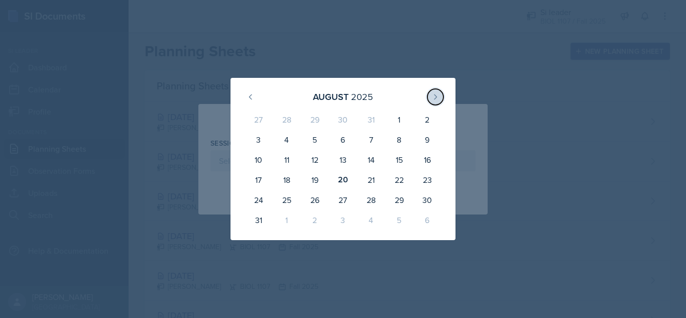
click at [428, 98] on button at bounding box center [435, 97] width 16 height 16
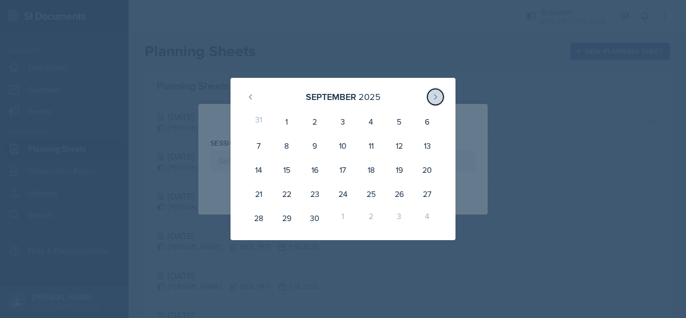
click at [428, 98] on button at bounding box center [435, 97] width 16 height 16
click at [370, 146] on div "9" at bounding box center [371, 146] width 28 height 24
type input "[DATE]"
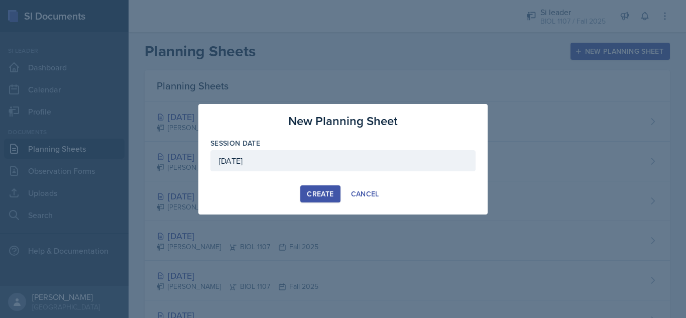
click at [323, 193] on div "Create" at bounding box center [320, 194] width 27 height 8
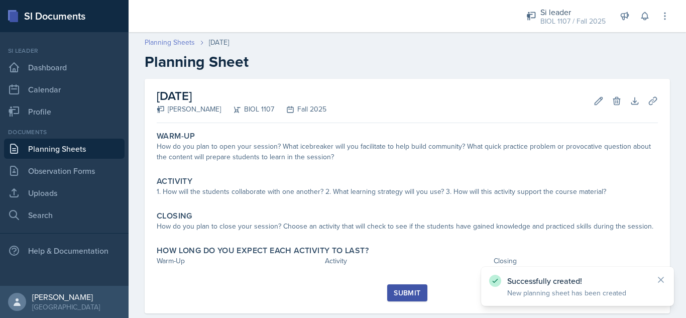
click at [163, 40] on link "Planning Sheets" at bounding box center [170, 42] width 50 height 11
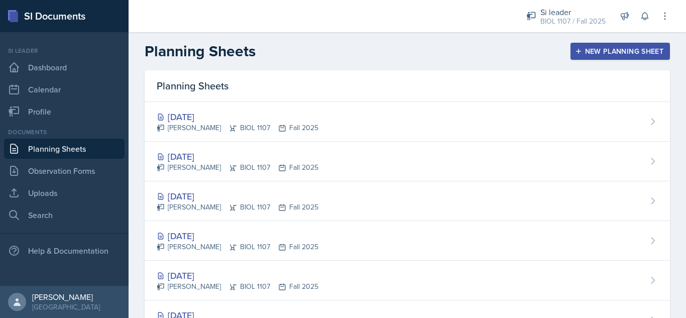
click at [592, 53] on div "New Planning Sheet" at bounding box center [620, 51] width 86 height 8
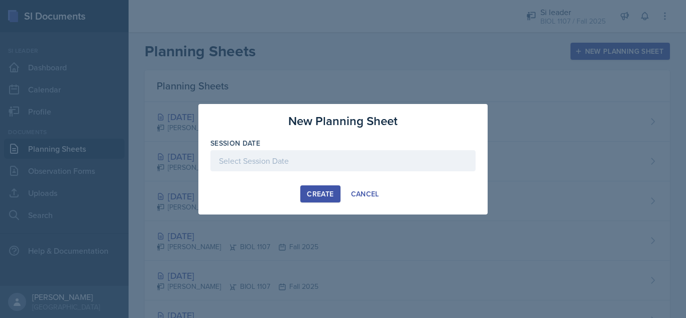
click at [435, 163] on div at bounding box center [342, 160] width 265 height 21
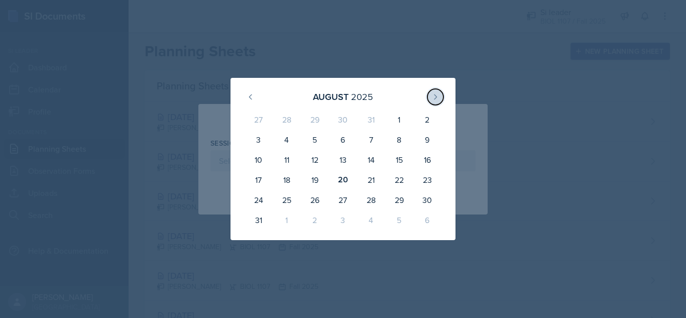
click at [433, 96] on icon at bounding box center [435, 97] width 8 height 8
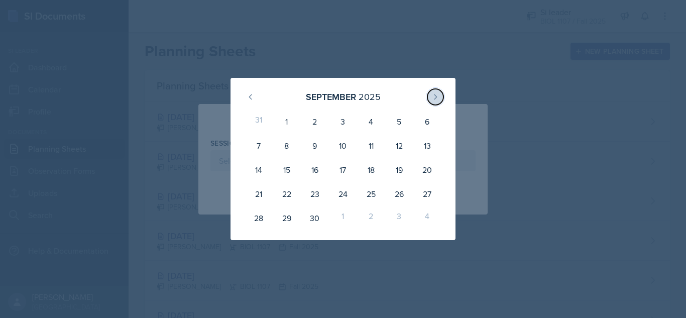
click at [433, 96] on icon at bounding box center [435, 97] width 8 height 8
click at [303, 174] on div "14" at bounding box center [315, 170] width 28 height 24
type input "[DATE]"
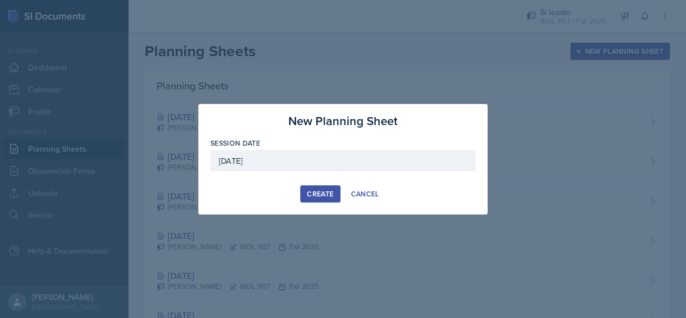
click at [324, 197] on div "Create" at bounding box center [320, 194] width 27 height 8
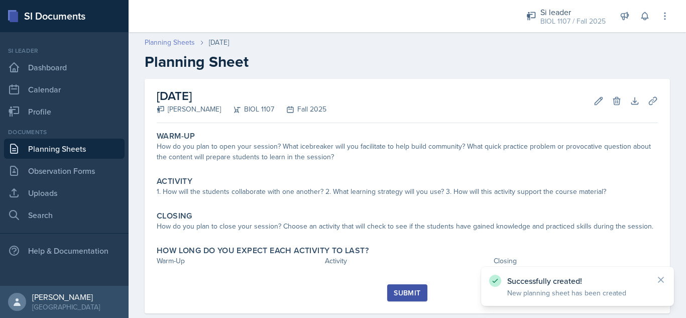
click at [168, 40] on link "Planning Sheets" at bounding box center [170, 42] width 50 height 11
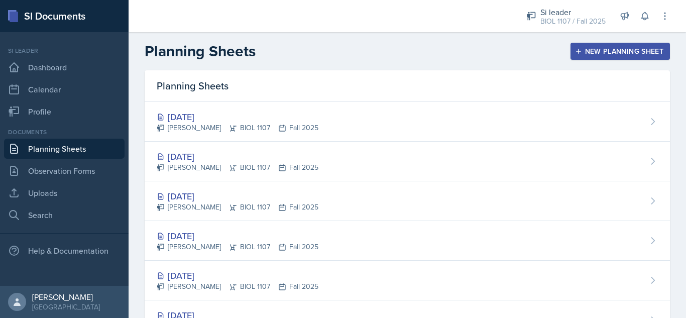
click at [604, 52] on div "New Planning Sheet" at bounding box center [620, 51] width 86 height 8
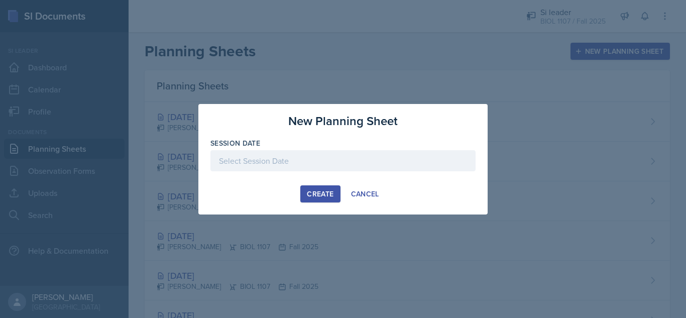
click at [403, 169] on div at bounding box center [342, 160] width 265 height 21
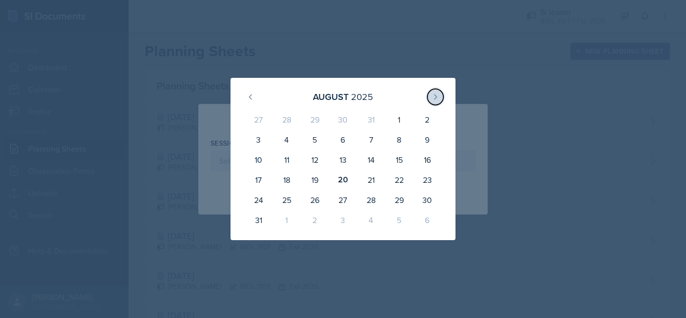
click at [433, 94] on icon at bounding box center [435, 97] width 8 height 8
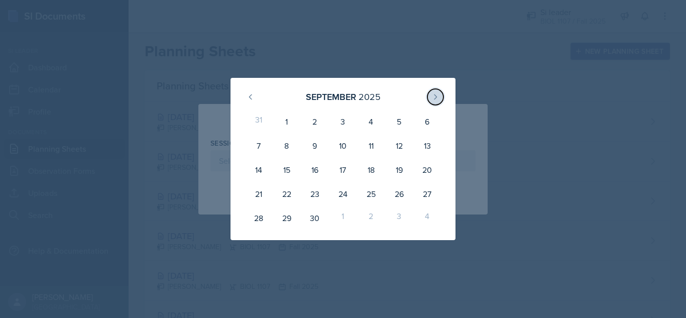
click at [433, 94] on icon at bounding box center [435, 97] width 8 height 8
click at [374, 172] on div "16" at bounding box center [371, 170] width 28 height 24
type input "[DATE]"
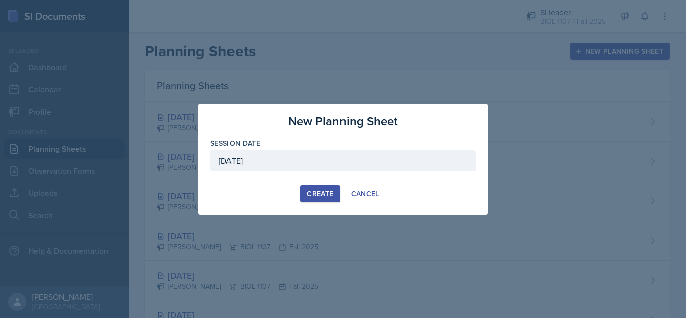
click at [316, 196] on div "Create" at bounding box center [320, 194] width 27 height 8
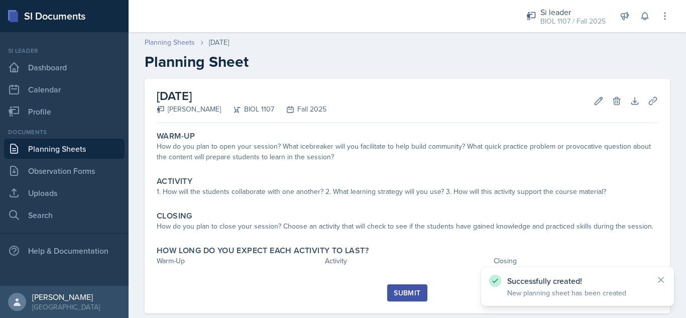
click at [178, 41] on link "Planning Sheets" at bounding box center [170, 42] width 50 height 11
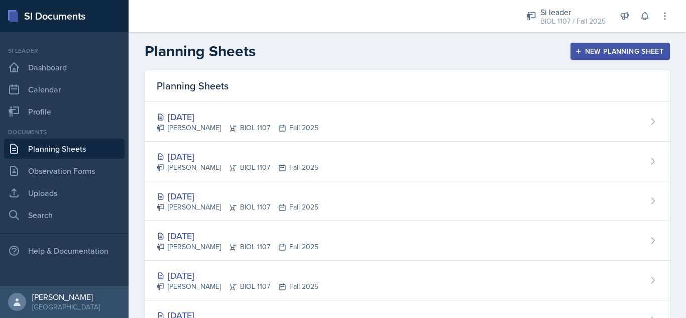
click at [591, 51] on div "New Planning Sheet" at bounding box center [620, 51] width 86 height 8
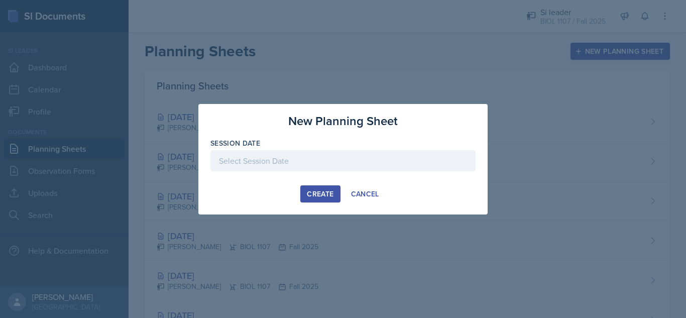
click at [436, 157] on div at bounding box center [342, 160] width 265 height 21
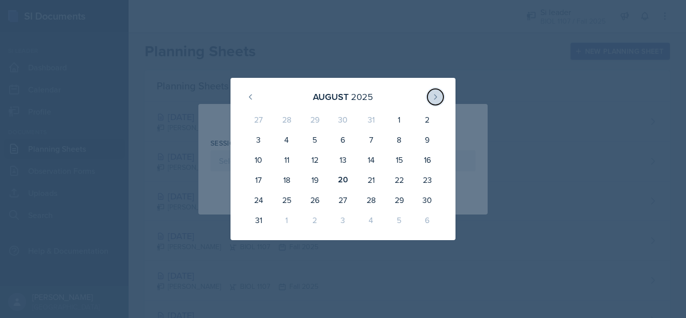
click at [434, 102] on button at bounding box center [435, 97] width 16 height 16
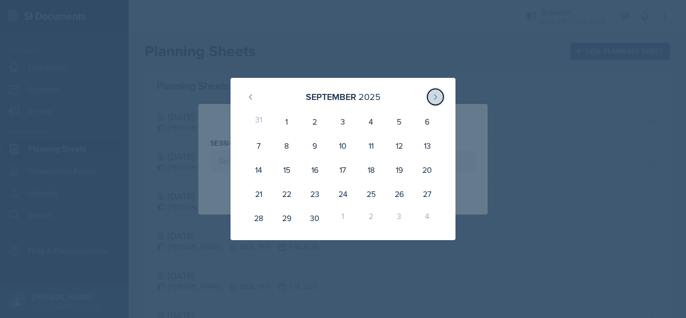
click at [434, 102] on button at bounding box center [435, 97] width 16 height 16
click at [314, 195] on div "21" at bounding box center [315, 194] width 28 height 24
type input "[DATE]"
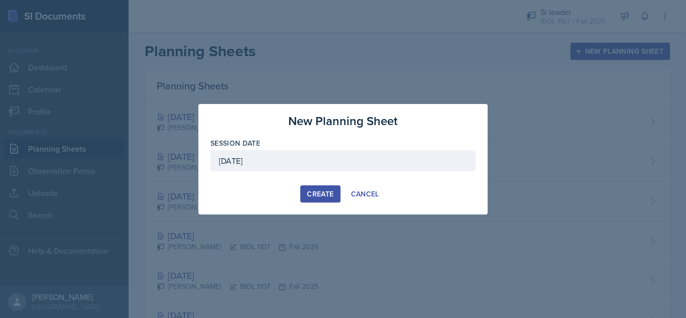
click at [313, 190] on div "Create" at bounding box center [320, 194] width 27 height 8
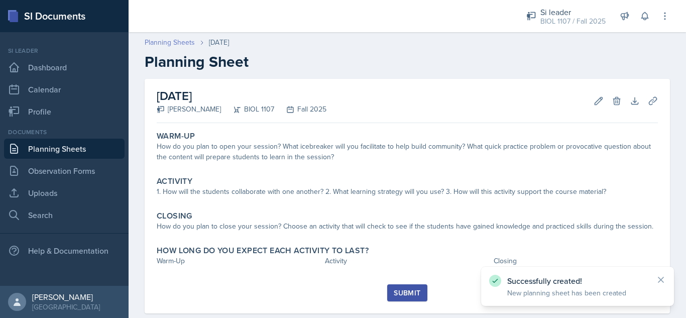
click at [181, 40] on link "Planning Sheets" at bounding box center [170, 42] width 50 height 11
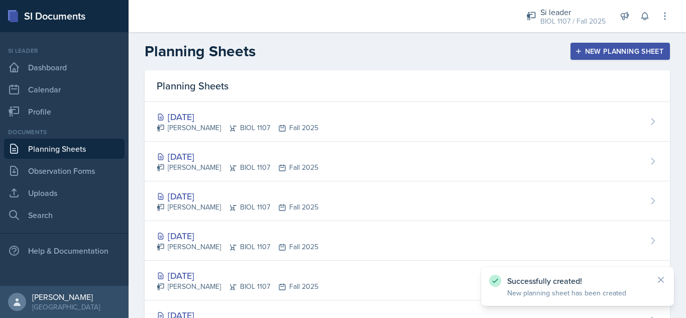
click at [595, 50] on div "New Planning Sheet" at bounding box center [620, 51] width 86 height 8
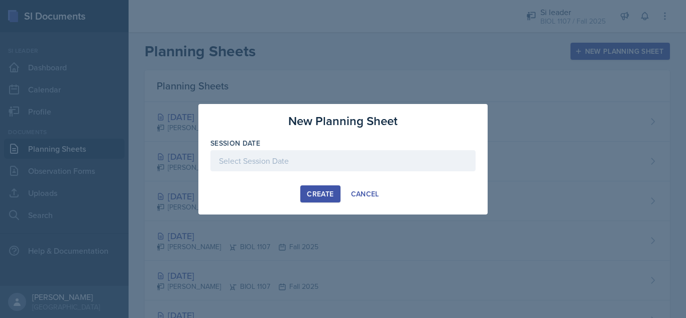
click at [375, 164] on div at bounding box center [342, 160] width 265 height 21
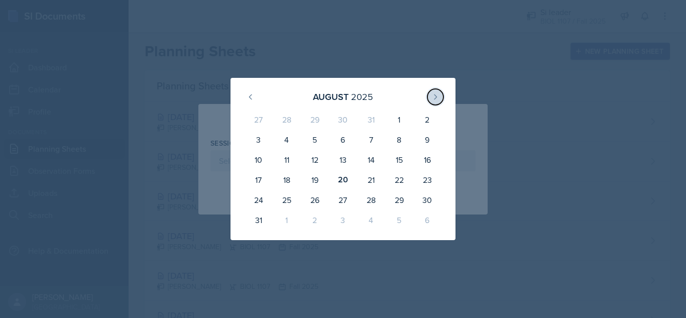
click at [434, 102] on button at bounding box center [435, 97] width 16 height 16
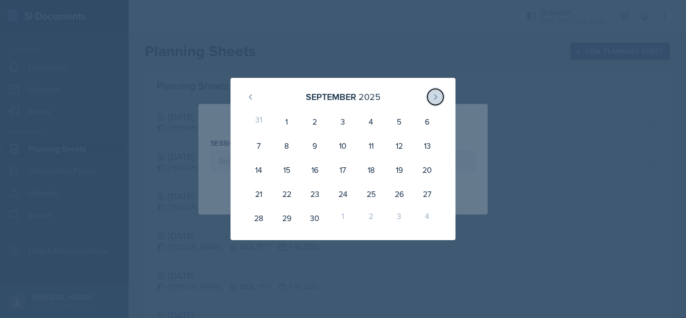
click at [433, 102] on button at bounding box center [435, 97] width 16 height 16
click at [373, 195] on div "23" at bounding box center [371, 194] width 28 height 24
type input "[DATE]"
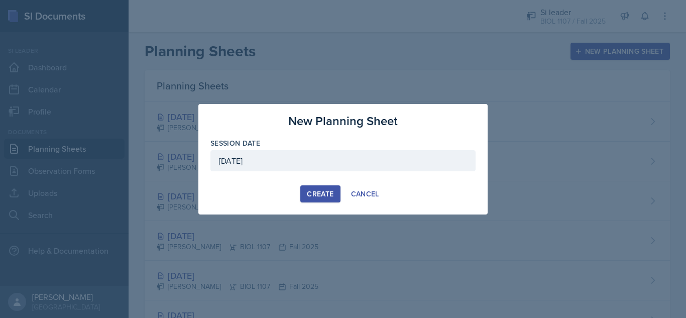
click at [314, 192] on div "Create" at bounding box center [320, 194] width 27 height 8
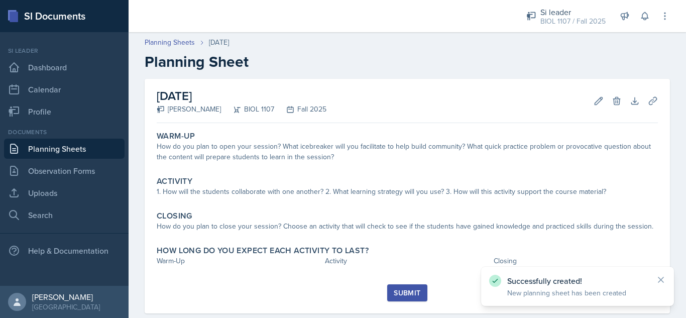
click at [164, 48] on div "Planning Sheets [DATE] Planning Sheet" at bounding box center [407, 54] width 557 height 34
click at [159, 42] on link "Planning Sheets" at bounding box center [170, 42] width 50 height 11
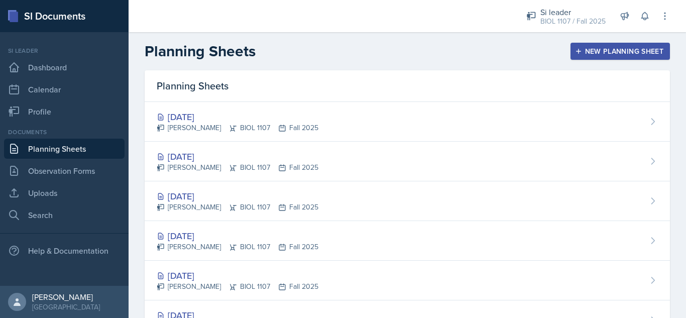
click at [619, 52] on div "New Planning Sheet" at bounding box center [620, 51] width 86 height 8
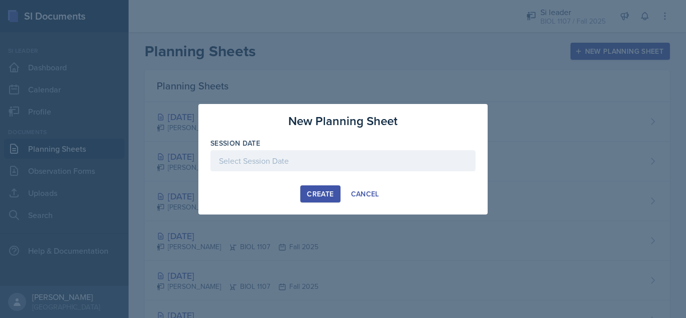
click at [335, 155] on div at bounding box center [342, 160] width 265 height 21
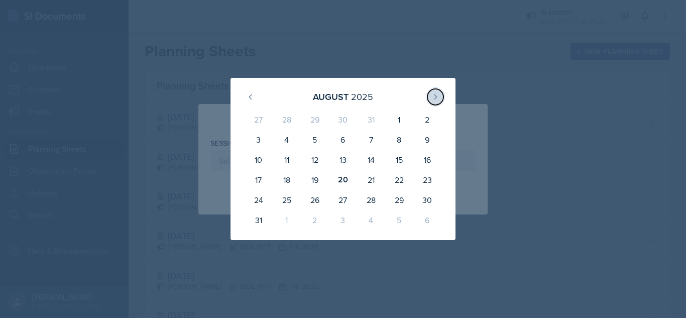
click at [430, 98] on button at bounding box center [435, 97] width 16 height 16
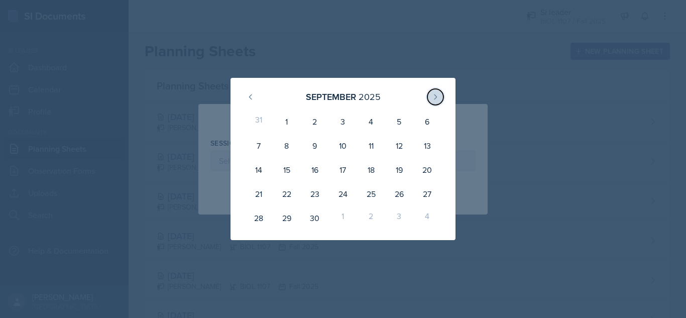
click at [432, 97] on icon at bounding box center [435, 97] width 8 height 8
click at [314, 222] on div "28" at bounding box center [315, 218] width 28 height 24
type input "[DATE]"
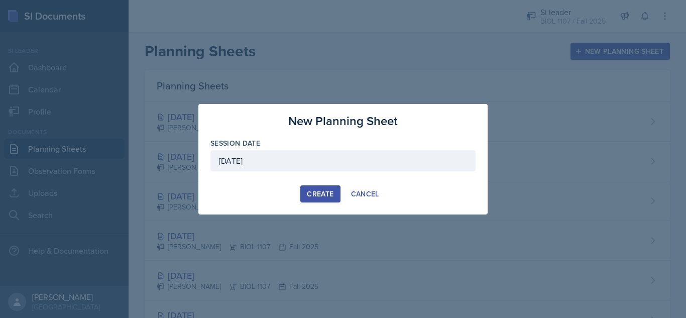
click at [318, 193] on div "Create" at bounding box center [320, 194] width 27 height 8
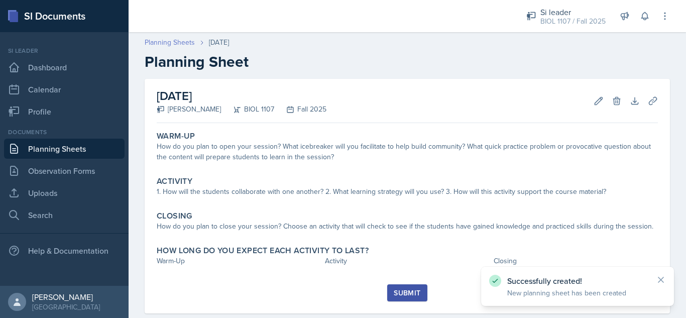
click at [176, 44] on link "Planning Sheets" at bounding box center [170, 42] width 50 height 11
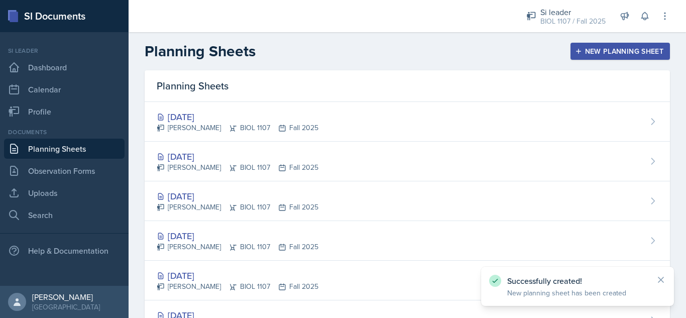
click at [595, 52] on div "New Planning Sheet" at bounding box center [620, 51] width 86 height 8
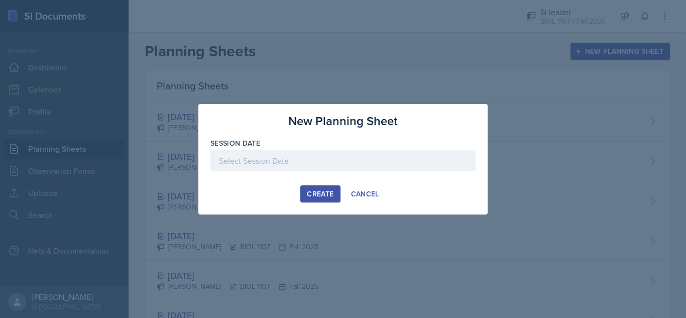
click at [404, 160] on div at bounding box center [342, 160] width 265 height 21
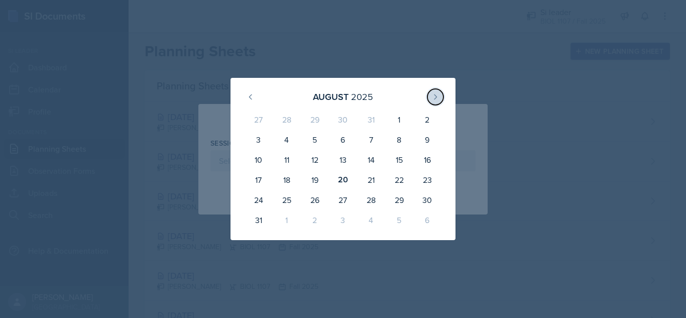
click at [432, 94] on icon at bounding box center [435, 97] width 8 height 8
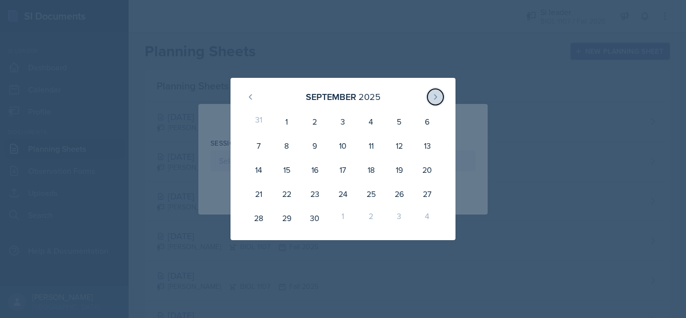
click at [432, 93] on icon at bounding box center [435, 97] width 8 height 8
click at [375, 220] on div "30" at bounding box center [371, 218] width 28 height 24
type input "[DATE]"
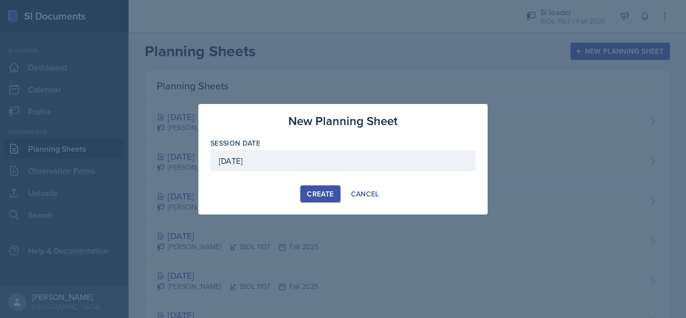
click at [316, 186] on button "Create" at bounding box center [320, 193] width 40 height 17
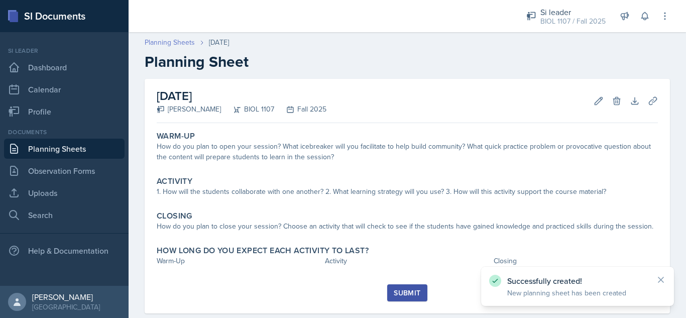
click at [174, 41] on link "Planning Sheets" at bounding box center [170, 42] width 50 height 11
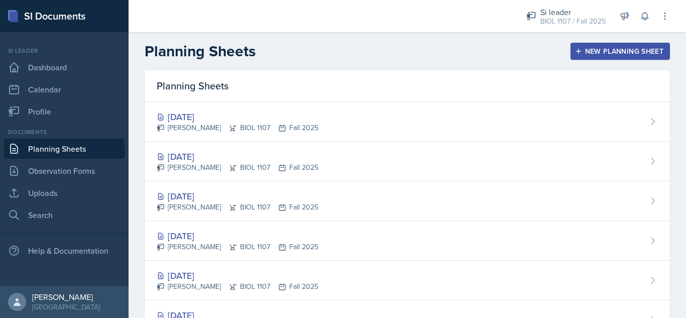
click at [596, 51] on div "New Planning Sheet" at bounding box center [620, 51] width 86 height 8
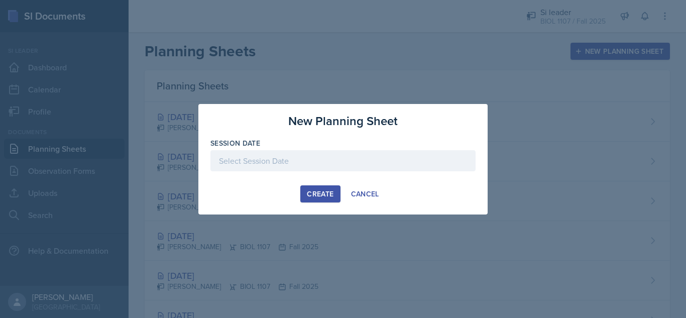
click at [438, 163] on div at bounding box center [342, 160] width 265 height 21
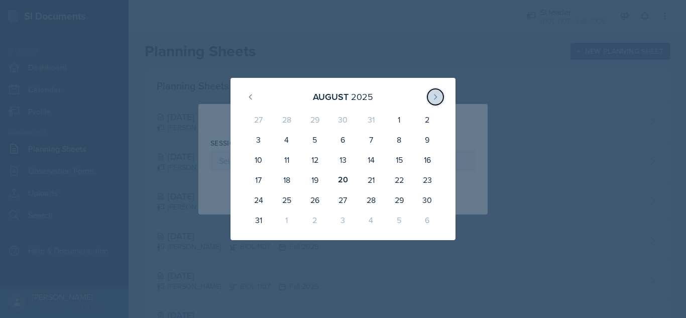
click at [436, 97] on icon at bounding box center [435, 96] width 3 height 5
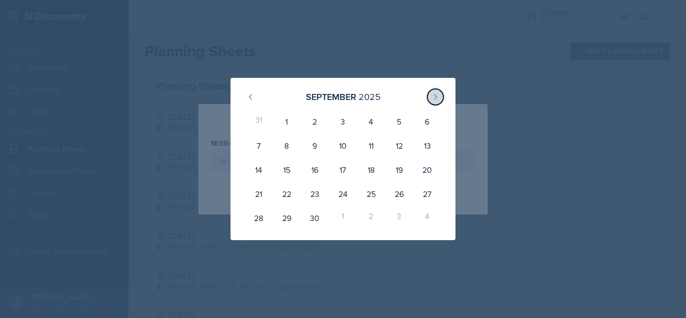
click at [436, 97] on icon at bounding box center [435, 96] width 3 height 5
click at [435, 97] on icon at bounding box center [435, 97] width 8 height 8
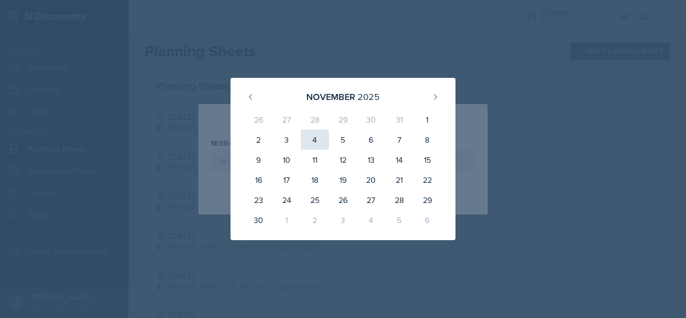
click at [313, 139] on div "4" at bounding box center [315, 140] width 28 height 20
type input "[DATE]"
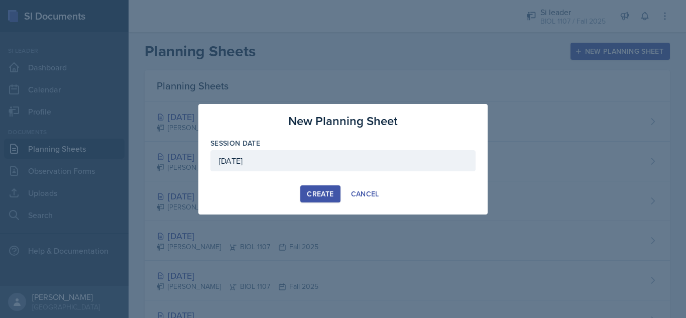
click at [318, 194] on div "Create" at bounding box center [320, 194] width 27 height 8
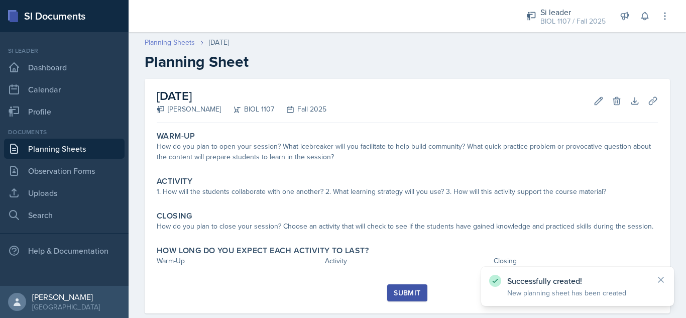
click at [175, 40] on link "Planning Sheets" at bounding box center [170, 42] width 50 height 11
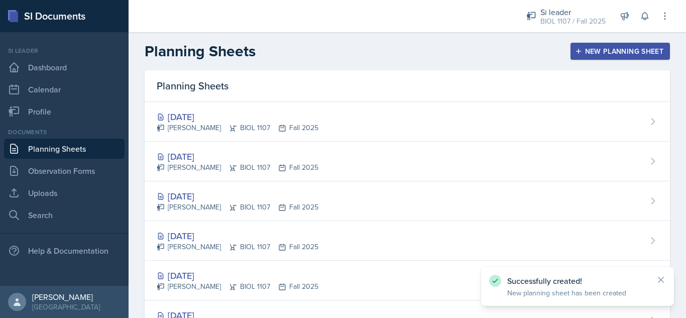
click at [611, 50] on div "New Planning Sheet" at bounding box center [620, 51] width 86 height 8
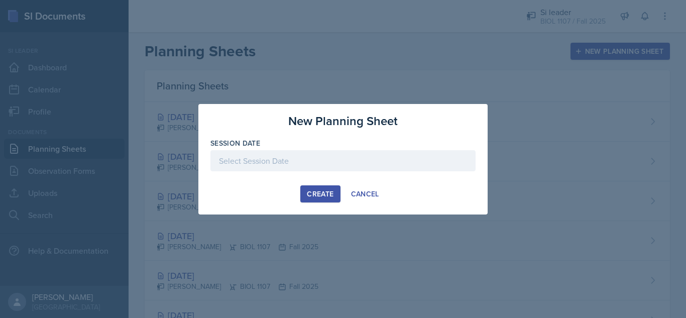
click at [343, 153] on div at bounding box center [342, 160] width 265 height 21
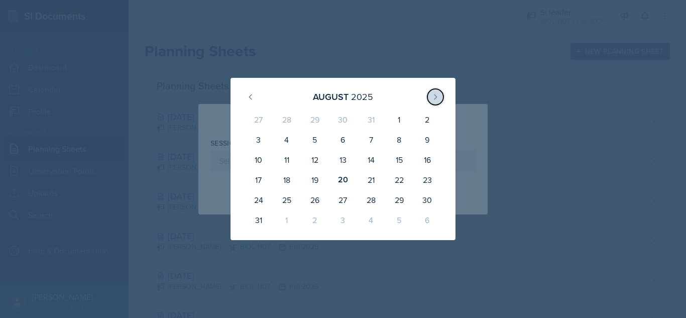
click at [439, 99] on icon at bounding box center [435, 97] width 8 height 8
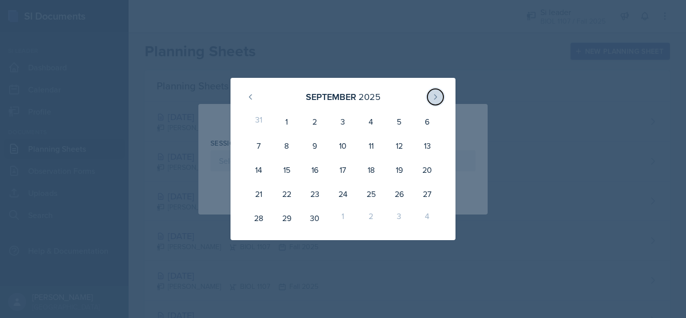
click at [439, 99] on icon at bounding box center [435, 97] width 8 height 8
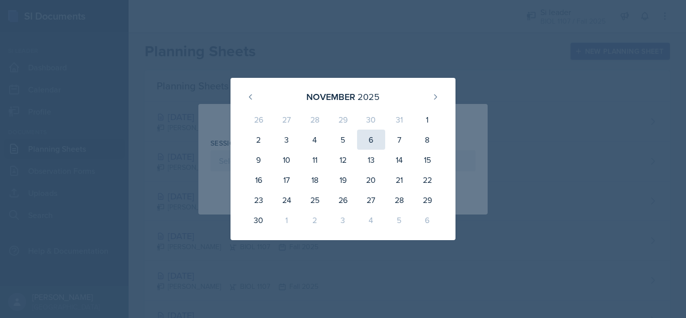
click at [372, 144] on div "6" at bounding box center [371, 140] width 28 height 20
type input "[DATE]"
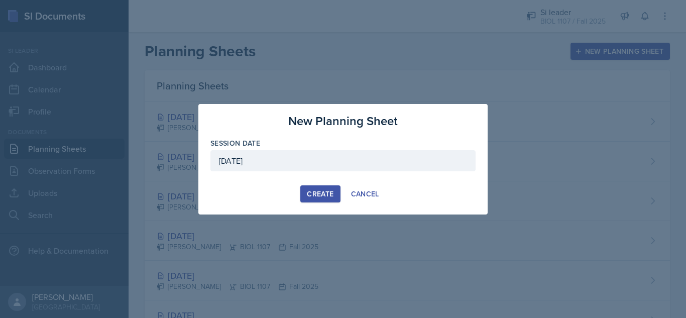
click at [317, 194] on div "Create" at bounding box center [320, 194] width 27 height 8
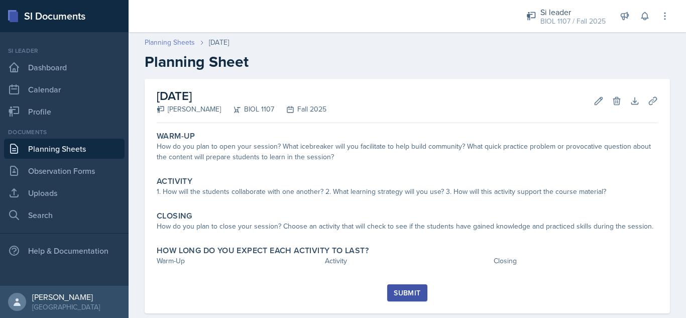
click at [169, 43] on link "Planning Sheets" at bounding box center [170, 42] width 50 height 11
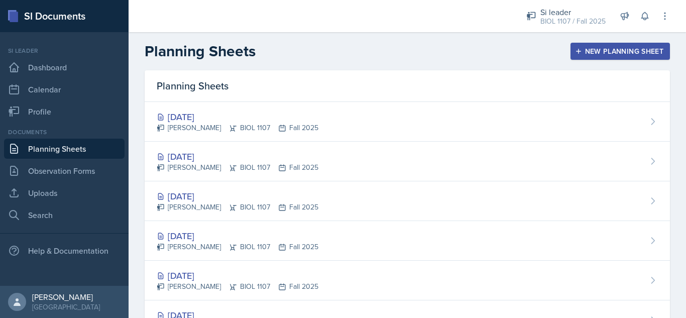
click at [604, 54] on div "New Planning Sheet" at bounding box center [620, 51] width 86 height 8
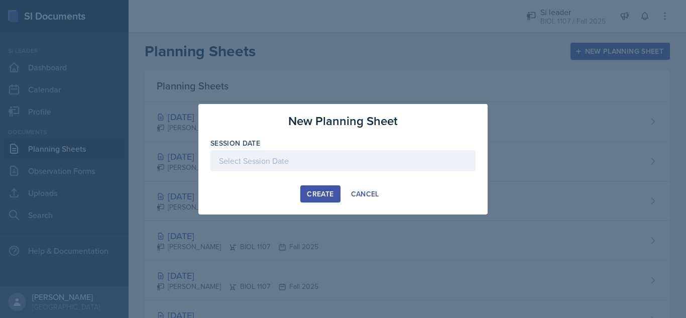
click at [363, 161] on div at bounding box center [342, 160] width 265 height 21
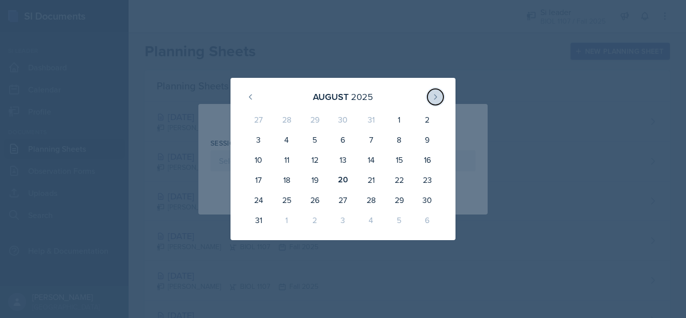
click at [436, 102] on button at bounding box center [435, 97] width 16 height 16
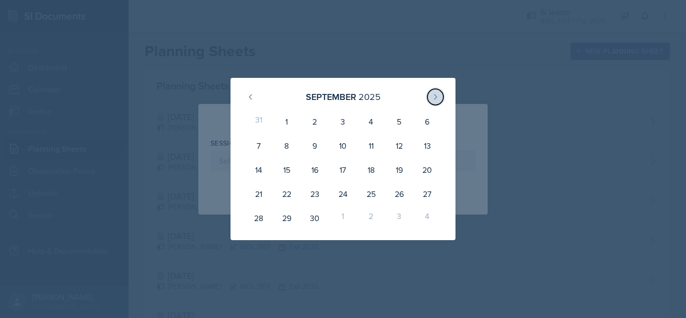
click at [435, 100] on icon at bounding box center [435, 97] width 8 height 8
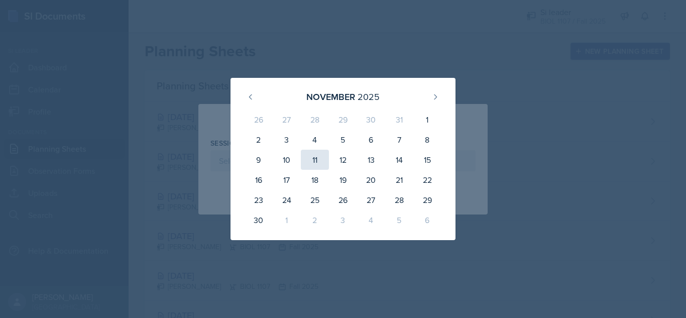
click at [313, 161] on div "11" at bounding box center [315, 160] width 28 height 20
type input "[DATE]"
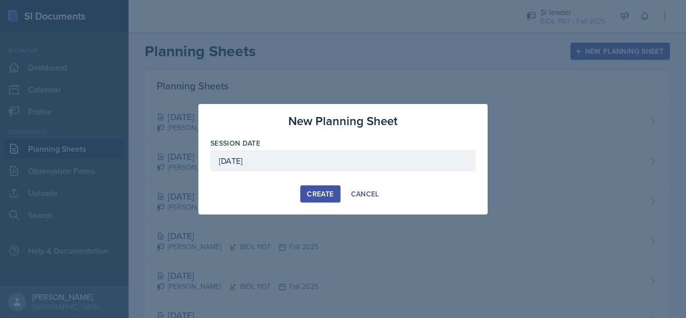
click at [323, 196] on div "Create" at bounding box center [320, 194] width 27 height 8
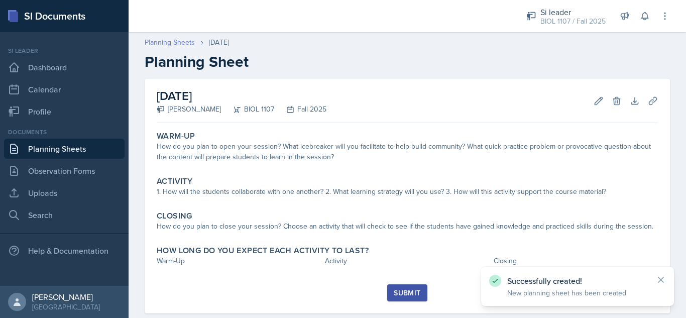
click at [177, 43] on link "Planning Sheets" at bounding box center [170, 42] width 50 height 11
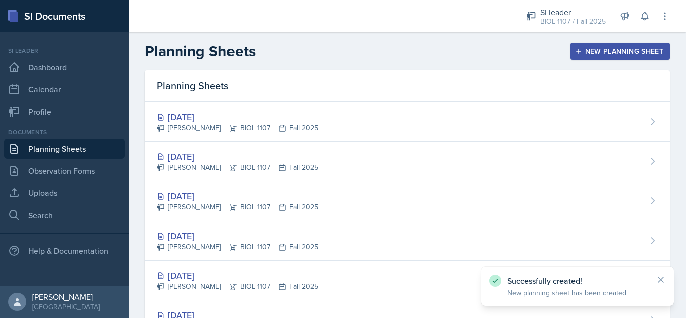
click at [588, 53] on div "New Planning Sheet" at bounding box center [620, 51] width 86 height 8
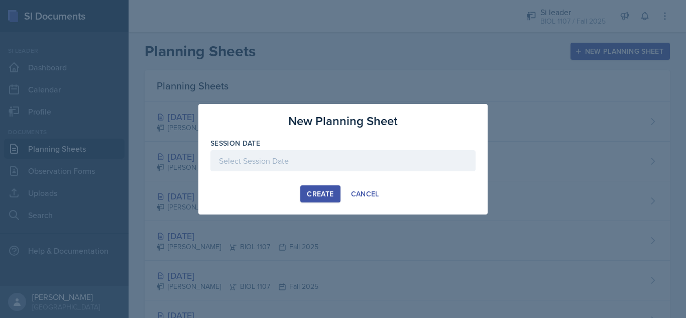
click at [374, 165] on div at bounding box center [342, 160] width 265 height 21
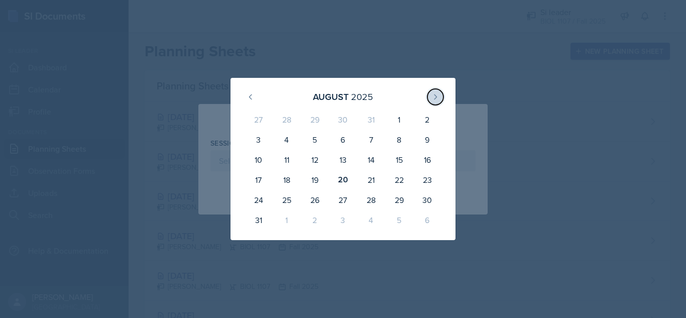
click at [430, 101] on button at bounding box center [435, 97] width 16 height 16
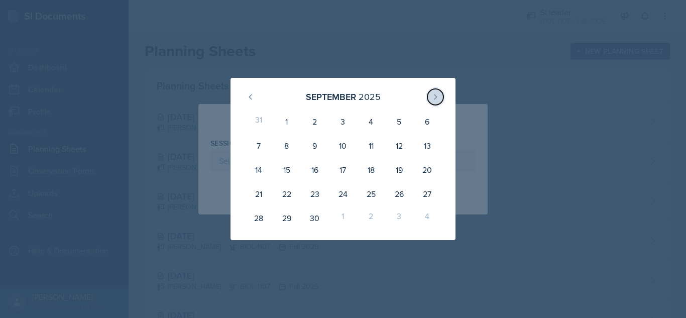
click at [430, 101] on button at bounding box center [435, 97] width 16 height 16
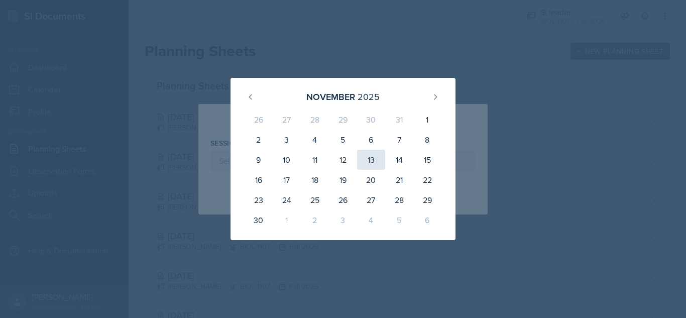
click at [374, 158] on div "13" at bounding box center [371, 160] width 28 height 20
type input "[DATE]"
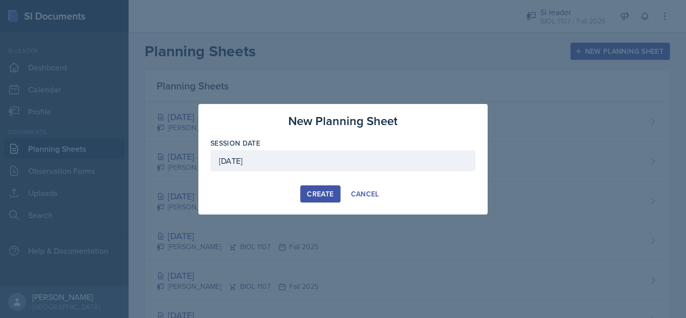
click at [306, 192] on button "Create" at bounding box center [320, 193] width 40 height 17
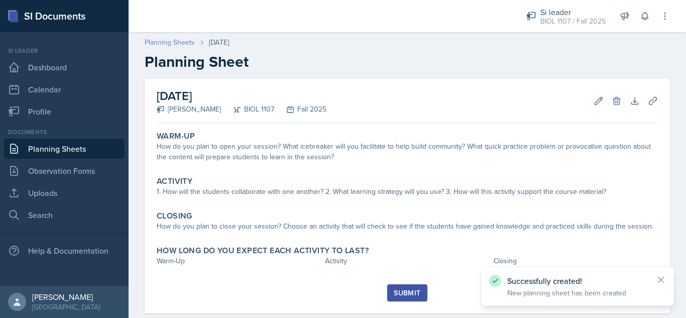
click at [174, 42] on link "Planning Sheets" at bounding box center [170, 42] width 50 height 11
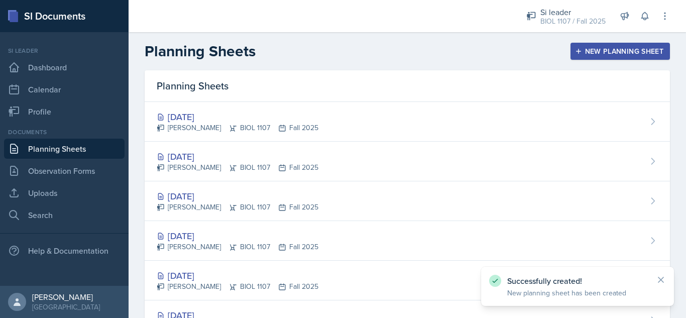
click at [584, 51] on div "New Planning Sheet" at bounding box center [620, 51] width 86 height 8
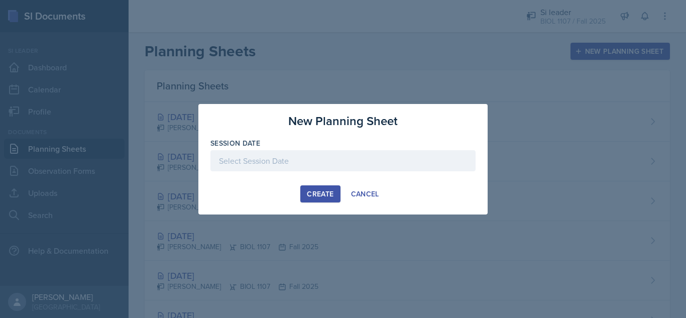
click at [382, 162] on div at bounding box center [342, 160] width 265 height 21
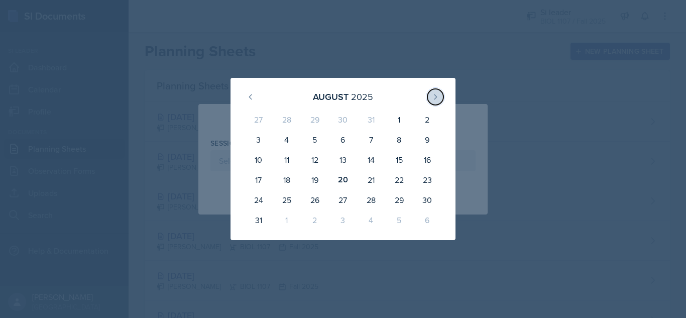
click at [435, 99] on icon at bounding box center [435, 97] width 8 height 8
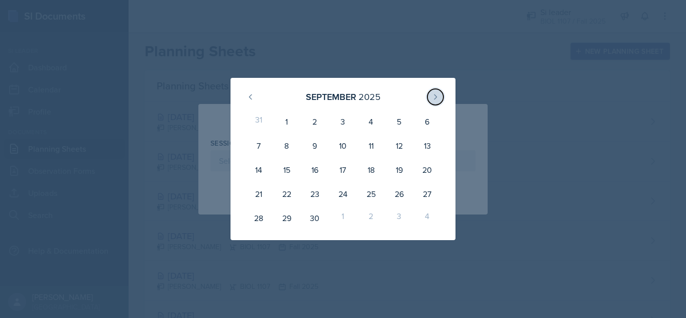
click at [435, 99] on icon at bounding box center [435, 97] width 8 height 8
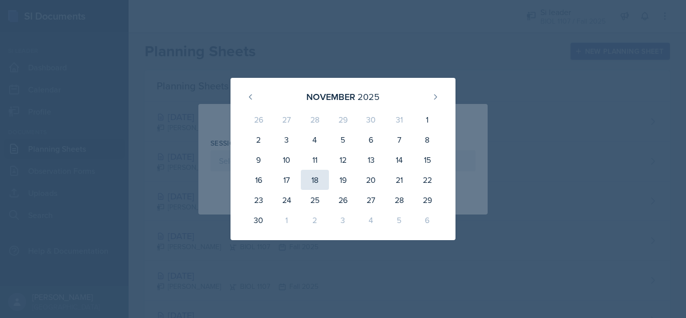
click at [313, 180] on div "18" at bounding box center [315, 180] width 28 height 20
type input "[DATE]"
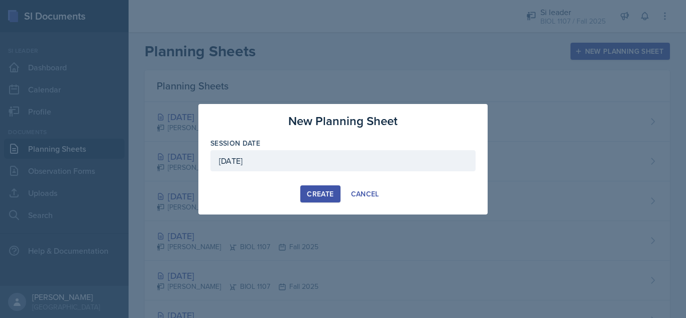
click at [319, 196] on div "Create" at bounding box center [320, 194] width 27 height 8
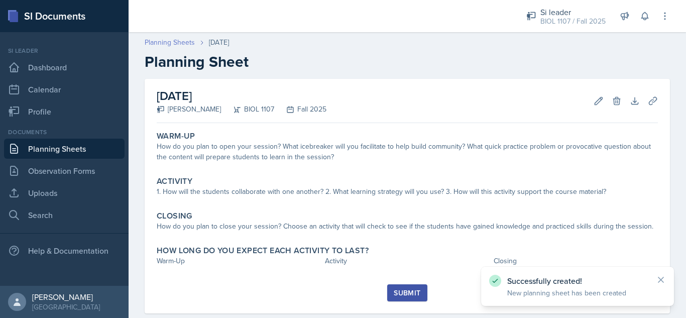
click at [174, 41] on link "Planning Sheets" at bounding box center [170, 42] width 50 height 11
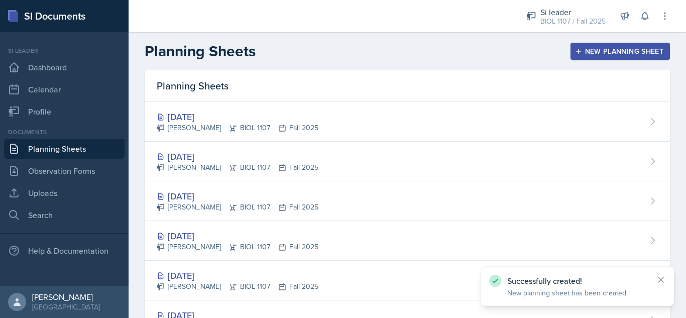
click at [583, 49] on div "New Planning Sheet" at bounding box center [620, 51] width 86 height 8
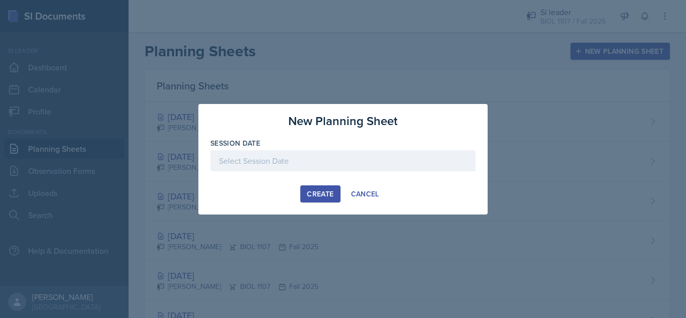
click at [390, 156] on div at bounding box center [342, 160] width 265 height 21
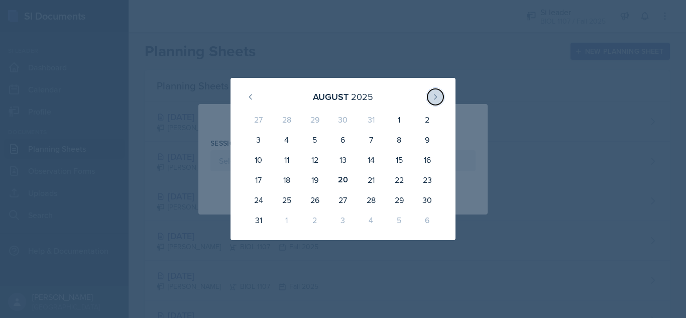
click at [432, 98] on icon at bounding box center [435, 97] width 8 height 8
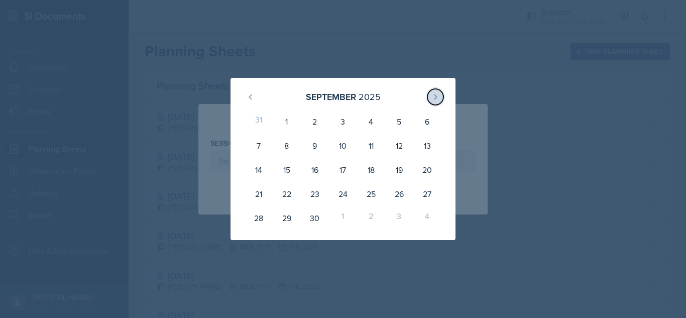
click at [432, 98] on icon at bounding box center [435, 97] width 8 height 8
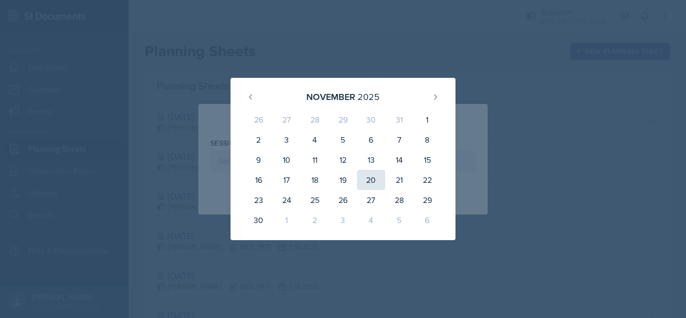
click at [369, 182] on div "20" at bounding box center [371, 180] width 28 height 20
type input "[DATE]"
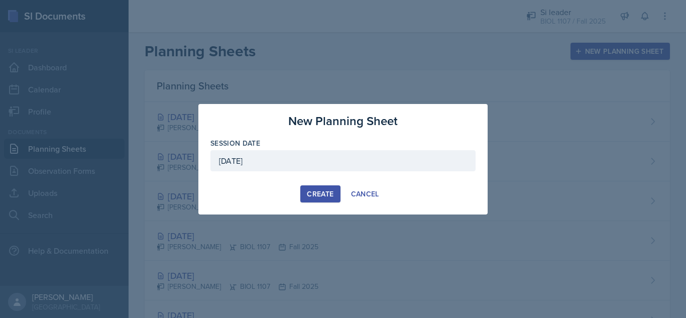
click at [327, 190] on div "Create" at bounding box center [320, 194] width 27 height 8
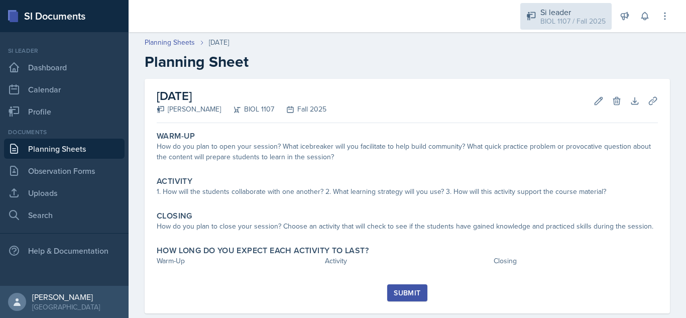
click at [553, 18] on div "BIOL 1107 / Fall 2025" at bounding box center [572, 21] width 65 height 11
